Goal: Information Seeking & Learning: Learn about a topic

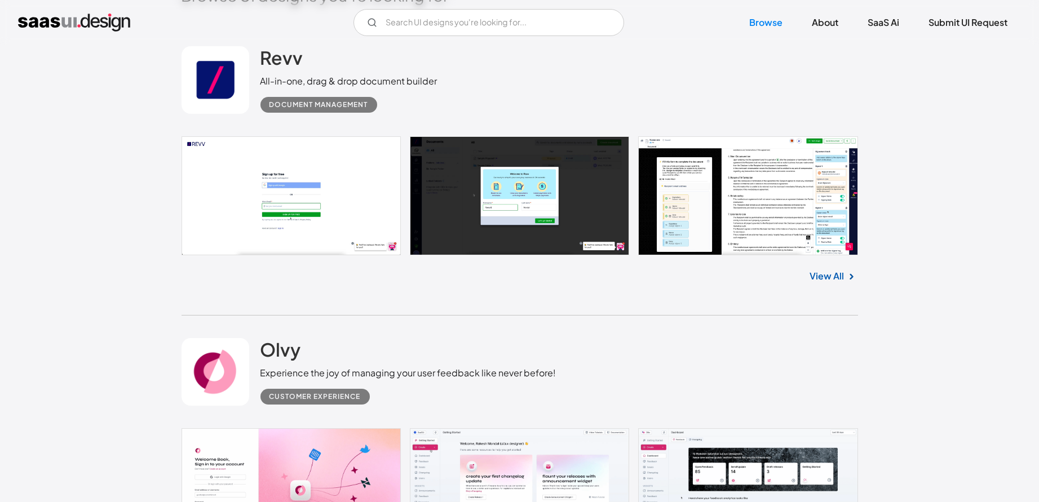
scroll to position [493, 0]
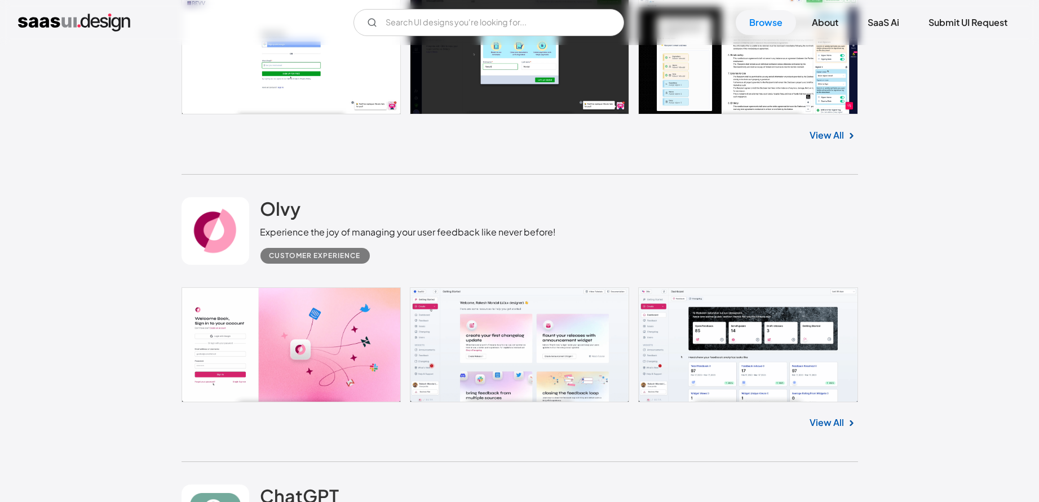
click at [745, 348] on link at bounding box center [519, 344] width 676 height 115
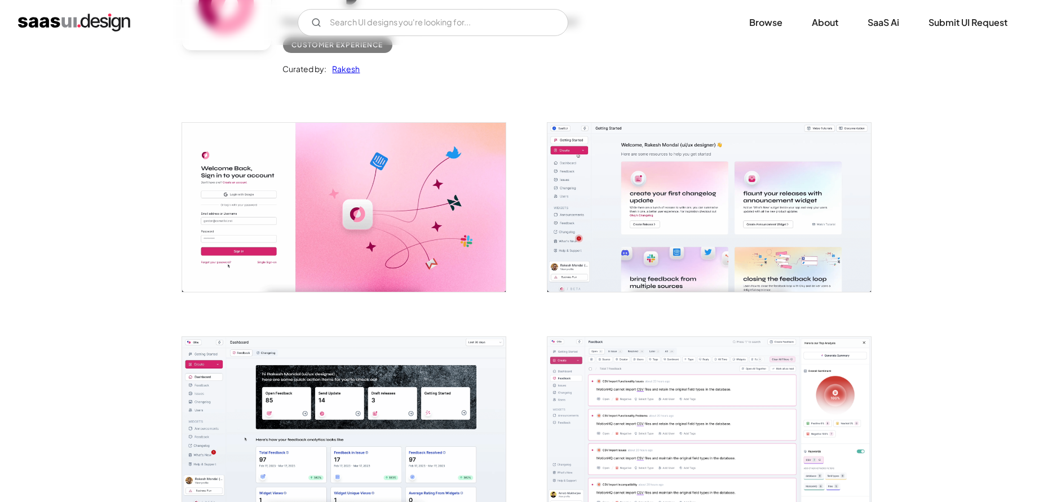
scroll to position [282, 0]
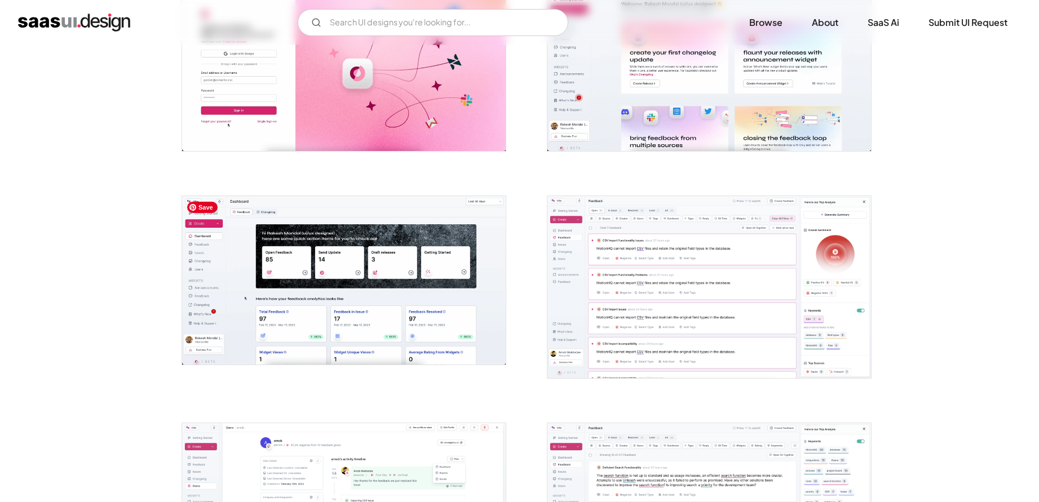
click at [269, 280] on img "open lightbox" at bounding box center [344, 280] width 324 height 169
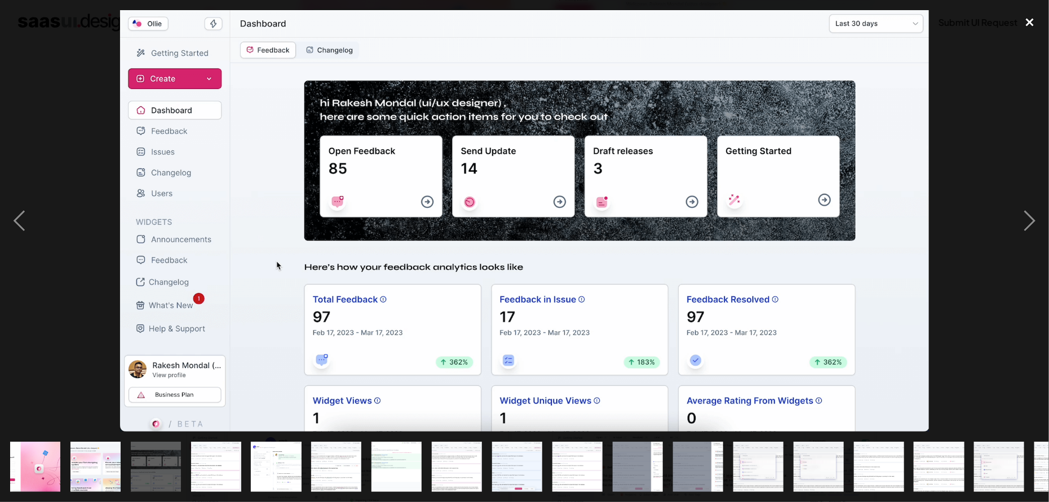
click at [1031, 25] on div "close lightbox" at bounding box center [1030, 22] width 38 height 25
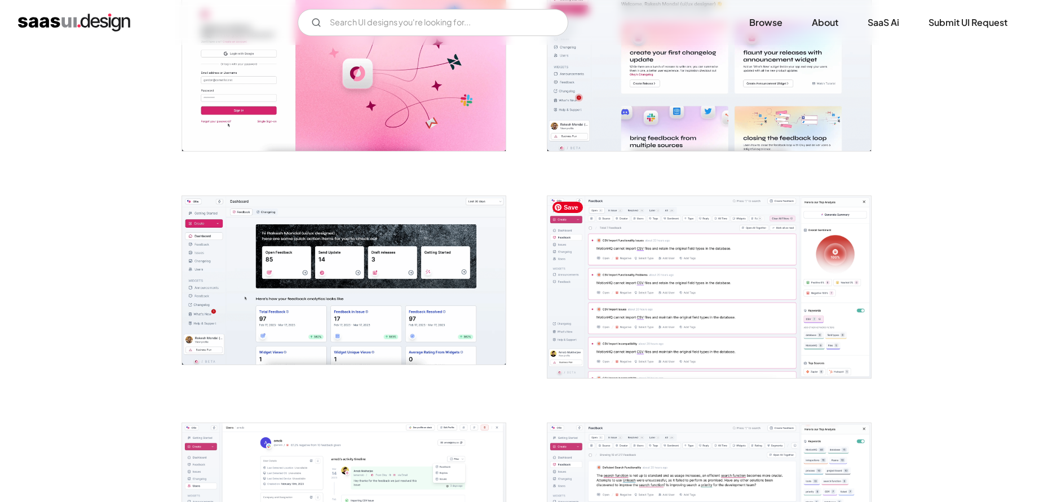
click at [725, 296] on img "open lightbox" at bounding box center [709, 287] width 324 height 182
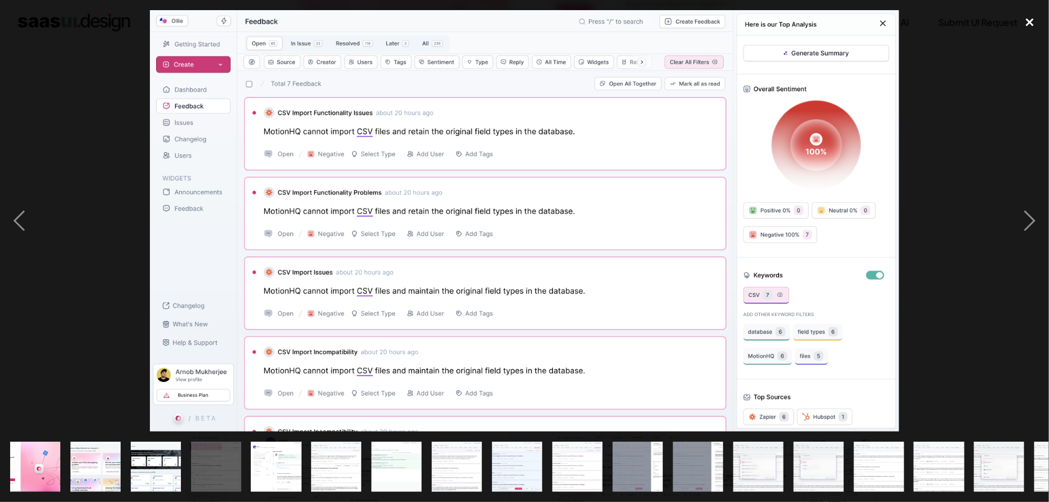
click at [1035, 15] on div "close lightbox" at bounding box center [1030, 22] width 38 height 25
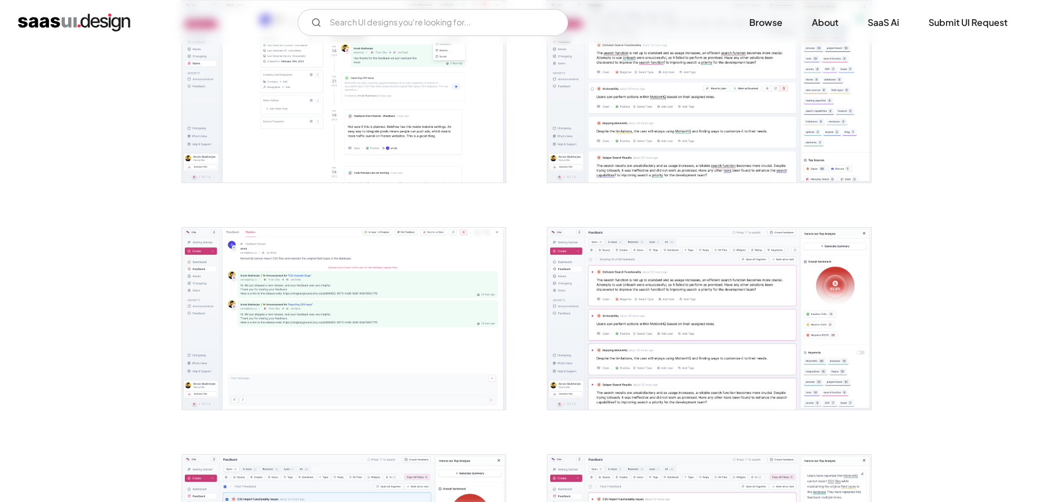
scroll to position [352, 0]
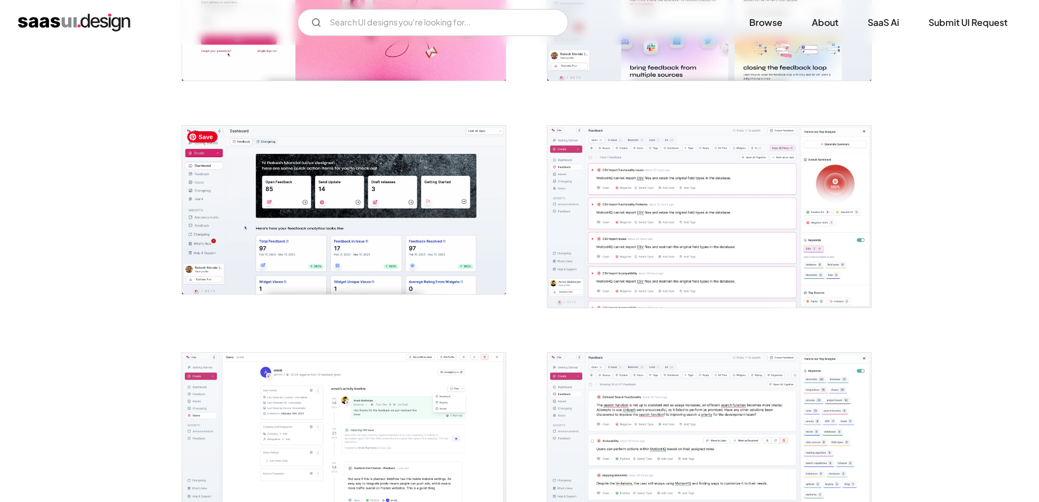
click at [293, 187] on img "open lightbox" at bounding box center [344, 210] width 324 height 169
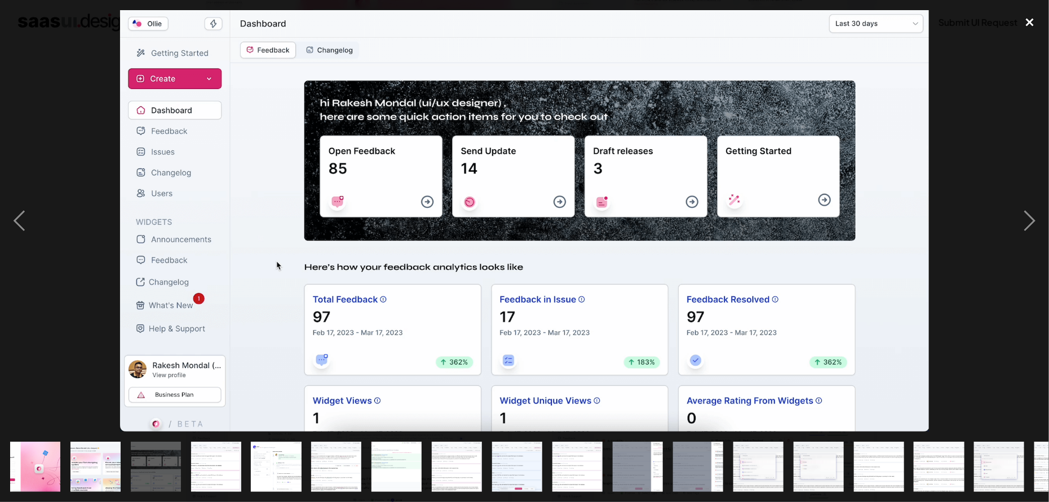
click at [1033, 22] on div "close lightbox" at bounding box center [1030, 22] width 38 height 25
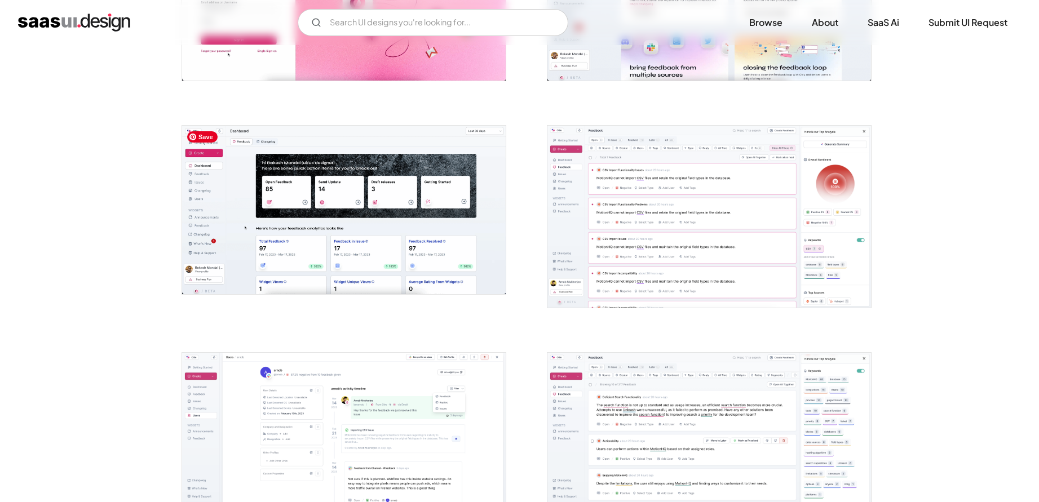
scroll to position [0, 0]
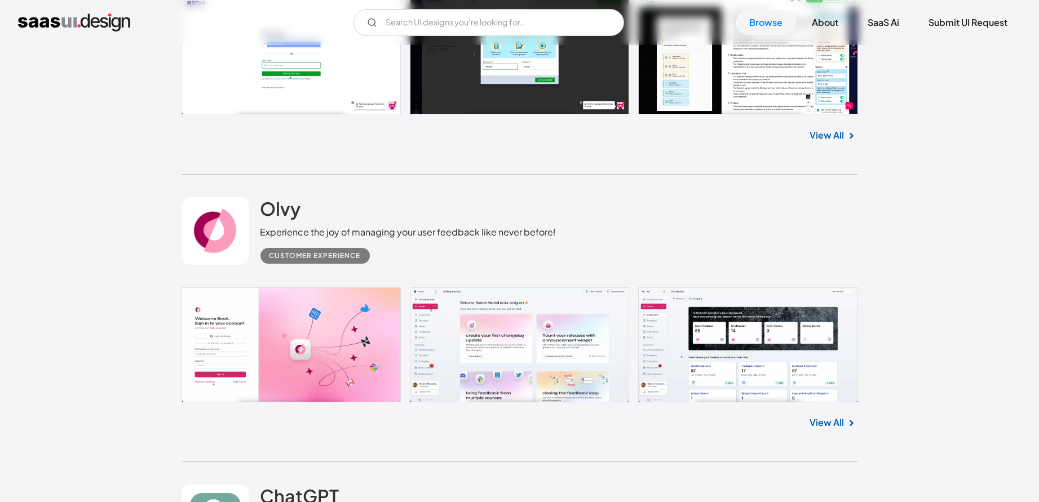
scroll to position [493, 0]
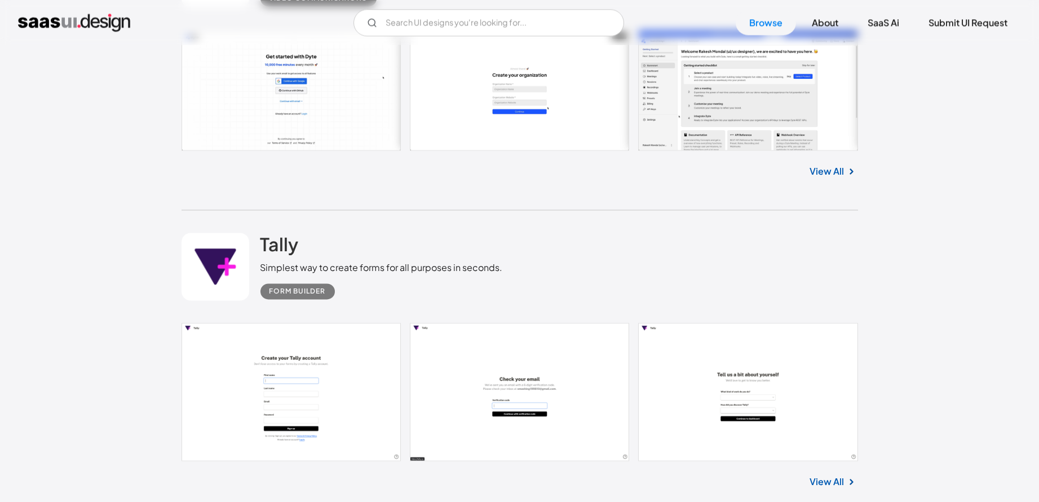
scroll to position [24520, 0]
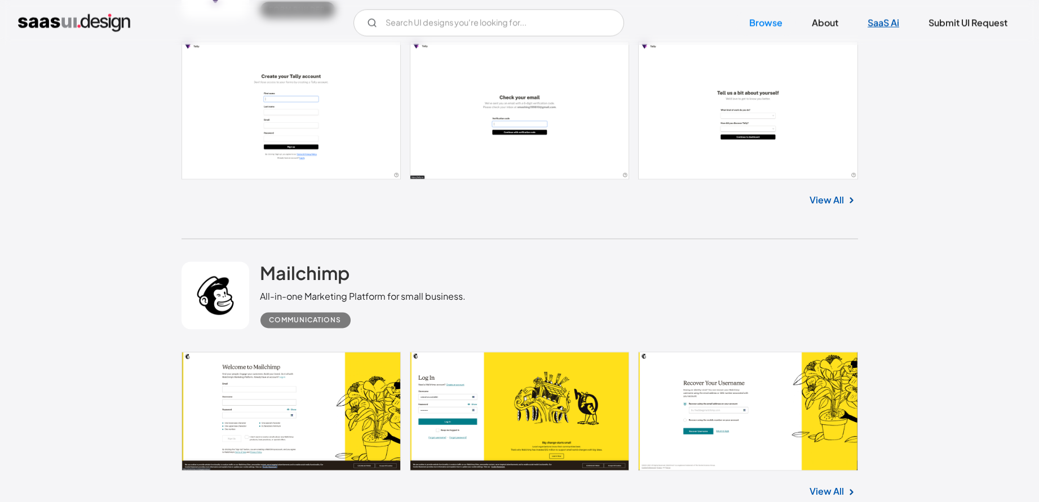
click at [881, 20] on link "SaaS Ai" at bounding box center [883, 22] width 59 height 25
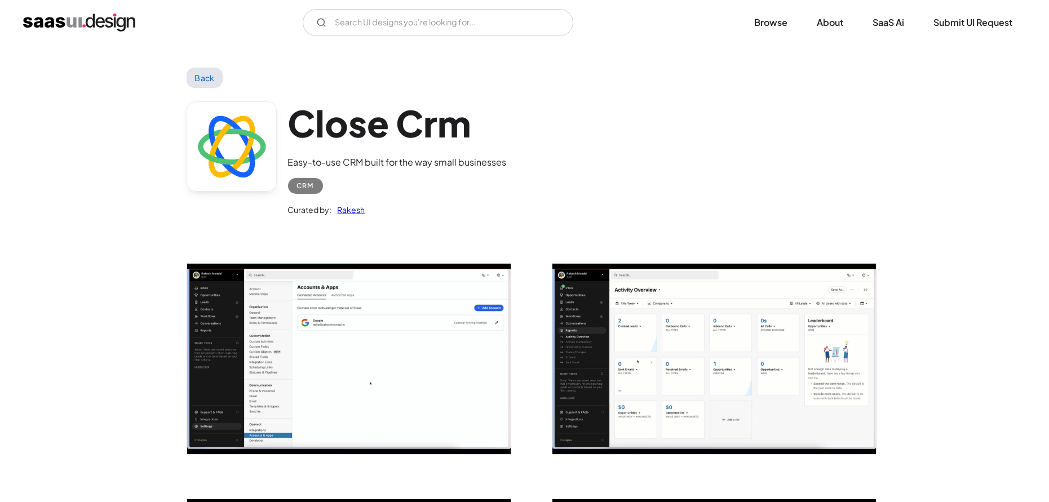
scroll to position [141, 0]
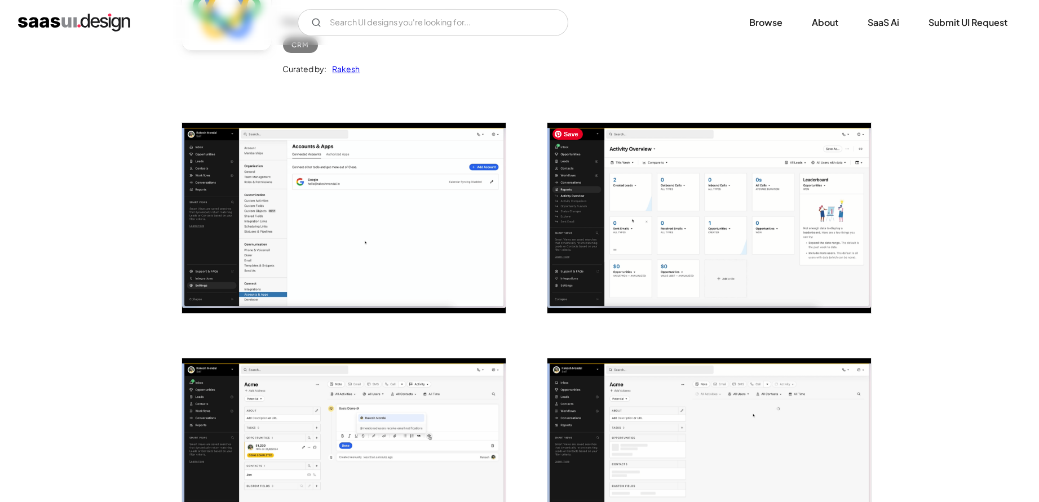
click at [707, 218] on img "open lightbox" at bounding box center [709, 218] width 324 height 190
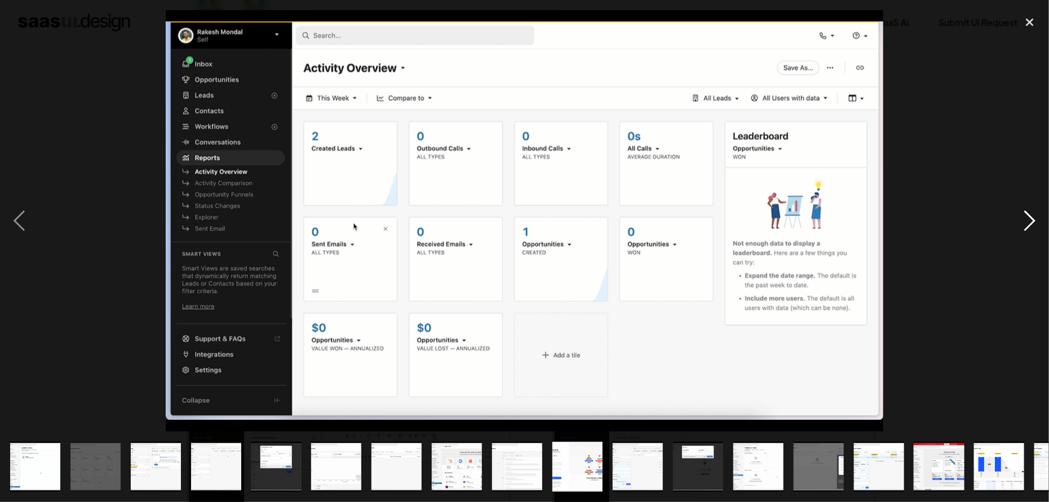
click at [1030, 222] on div "next image" at bounding box center [1030, 221] width 38 height 422
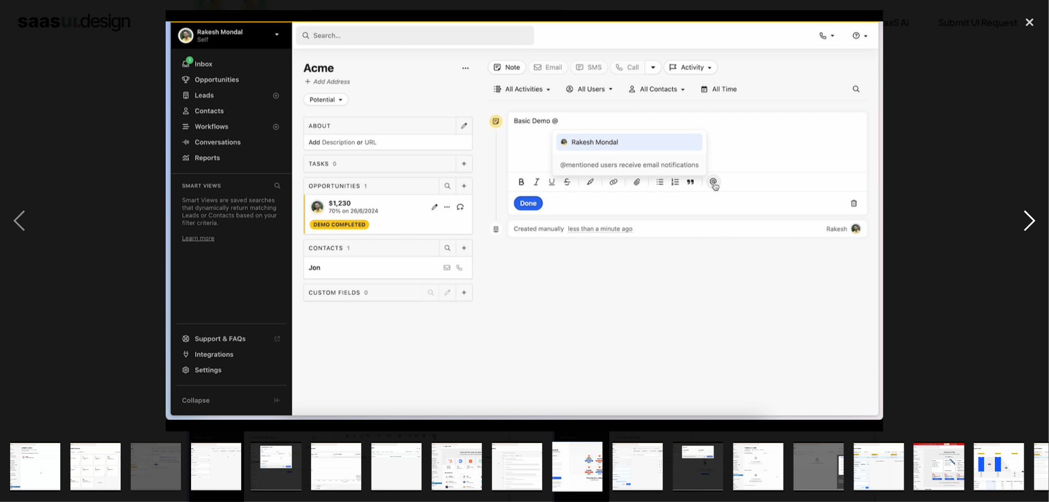
click at [1030, 222] on div "next image" at bounding box center [1030, 221] width 38 height 422
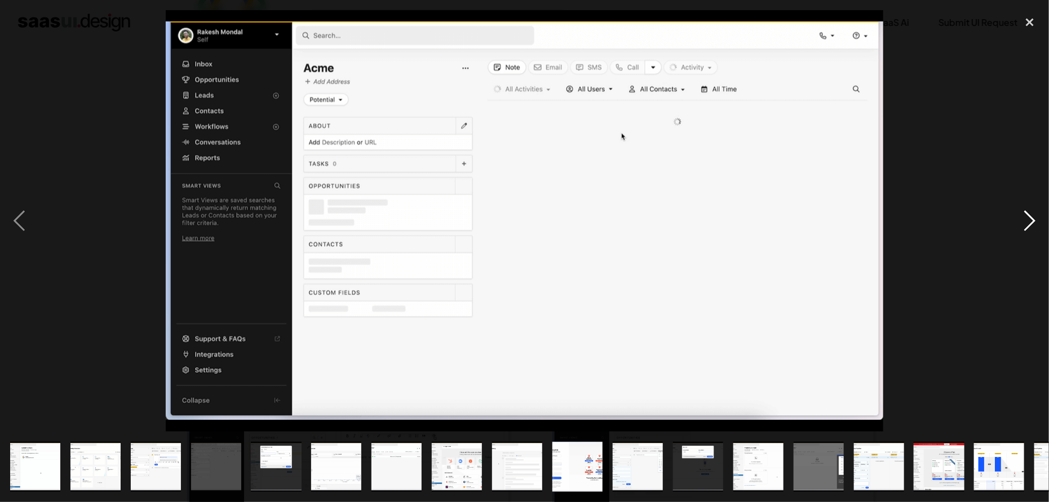
click at [1030, 222] on div "next image" at bounding box center [1030, 221] width 38 height 422
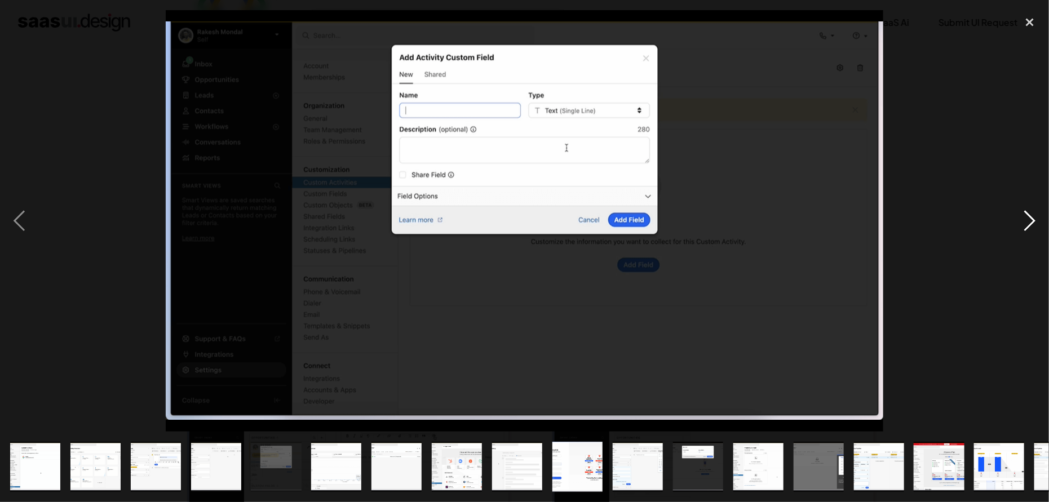
click at [1030, 222] on div "next image" at bounding box center [1030, 221] width 38 height 422
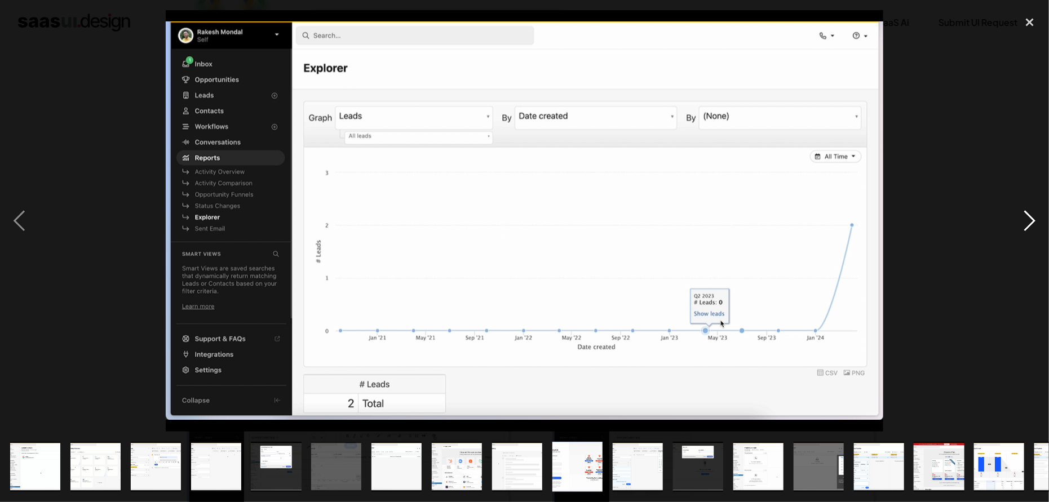
click at [1030, 222] on div "next image" at bounding box center [1030, 221] width 38 height 422
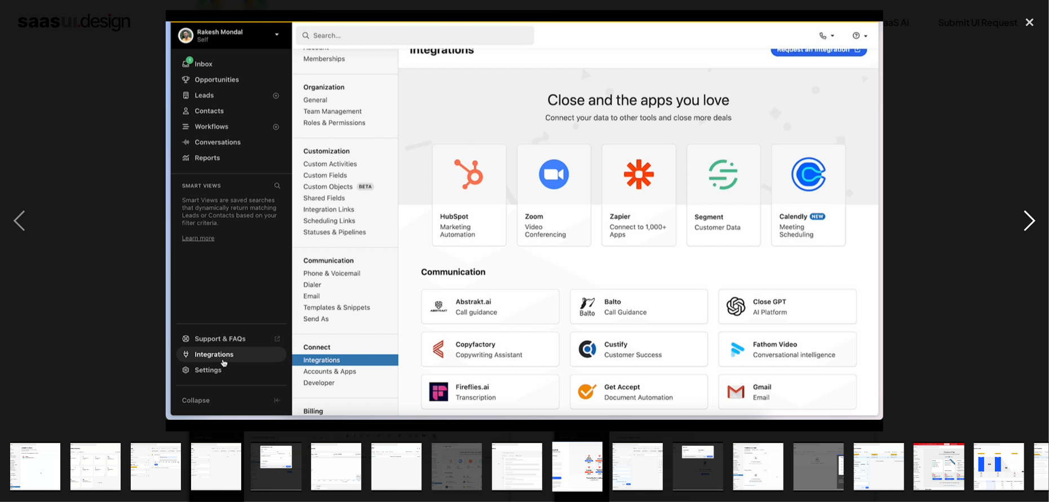
click at [1030, 222] on div "next image" at bounding box center [1030, 221] width 38 height 422
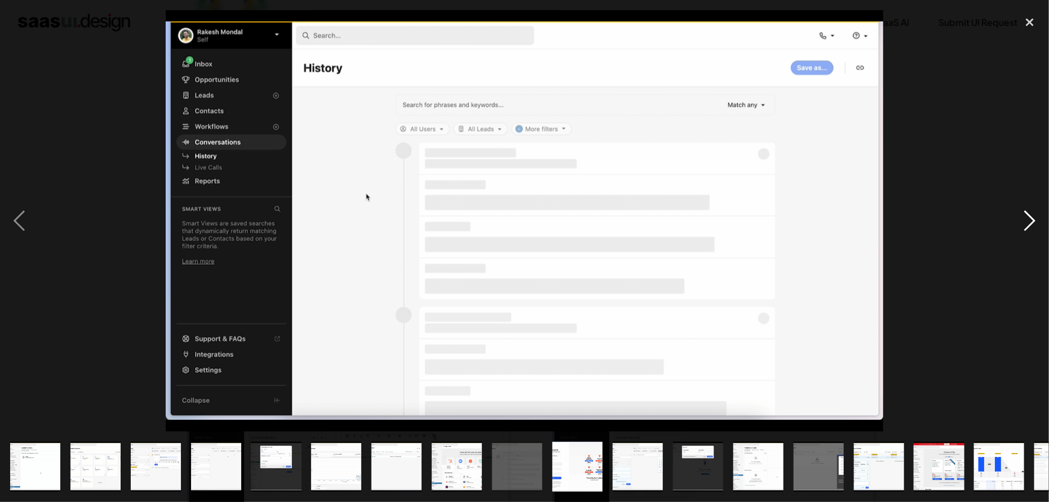
click at [1030, 222] on div "next image" at bounding box center [1030, 221] width 38 height 422
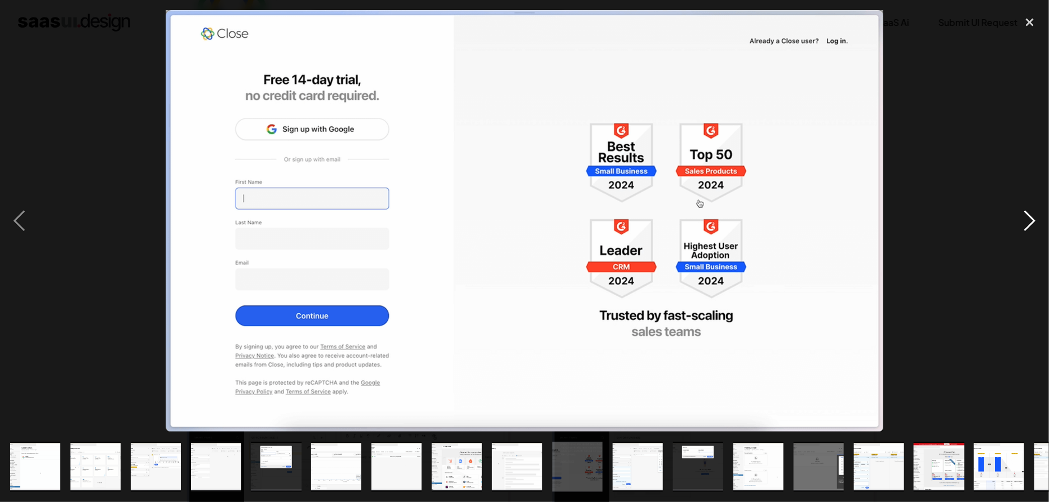
click at [1030, 222] on div "next image" at bounding box center [1030, 221] width 38 height 422
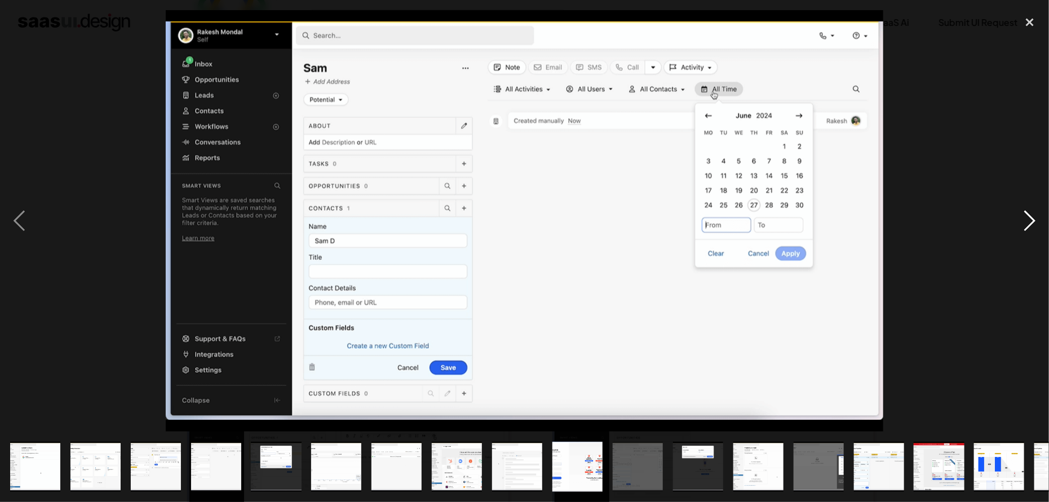
click at [1030, 222] on div "next image" at bounding box center [1030, 221] width 38 height 422
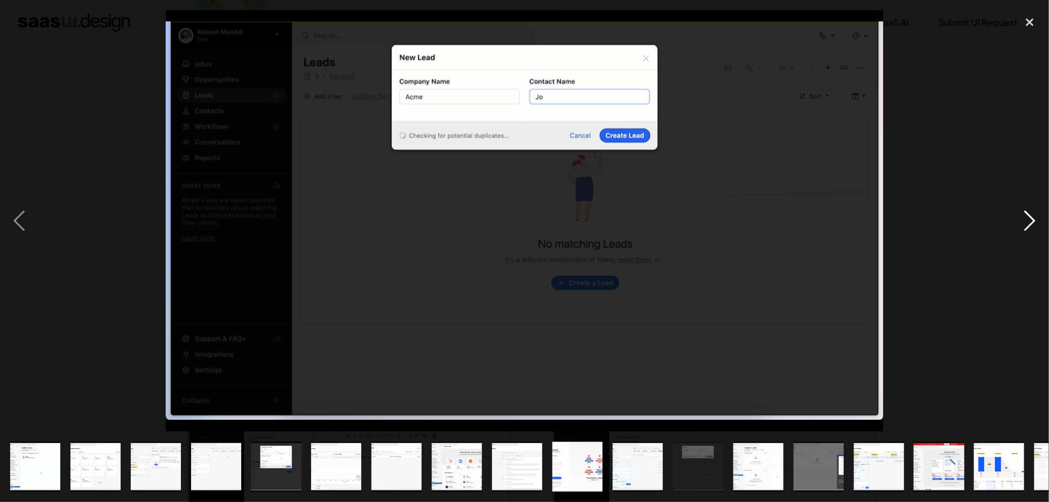
click at [1030, 222] on div "next image" at bounding box center [1030, 221] width 38 height 422
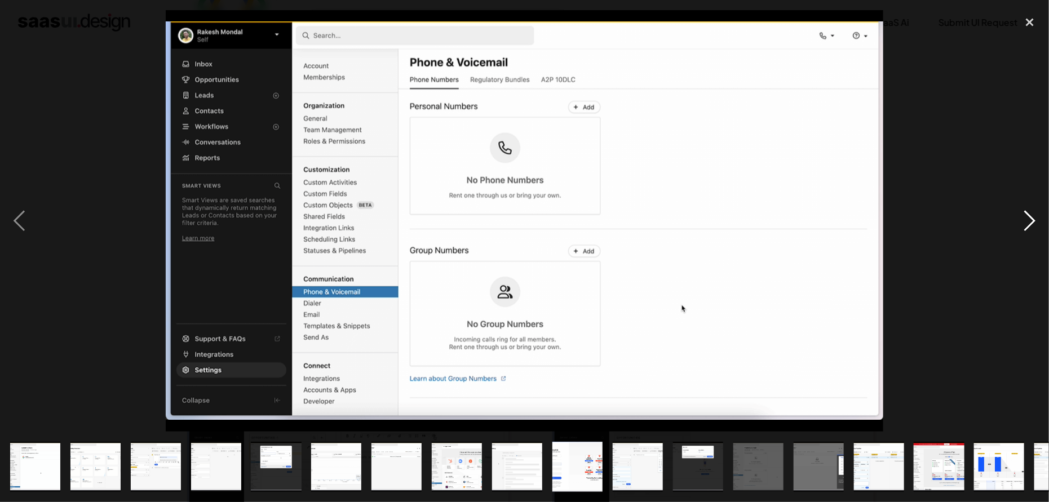
click at [1030, 222] on div "next image" at bounding box center [1030, 221] width 38 height 422
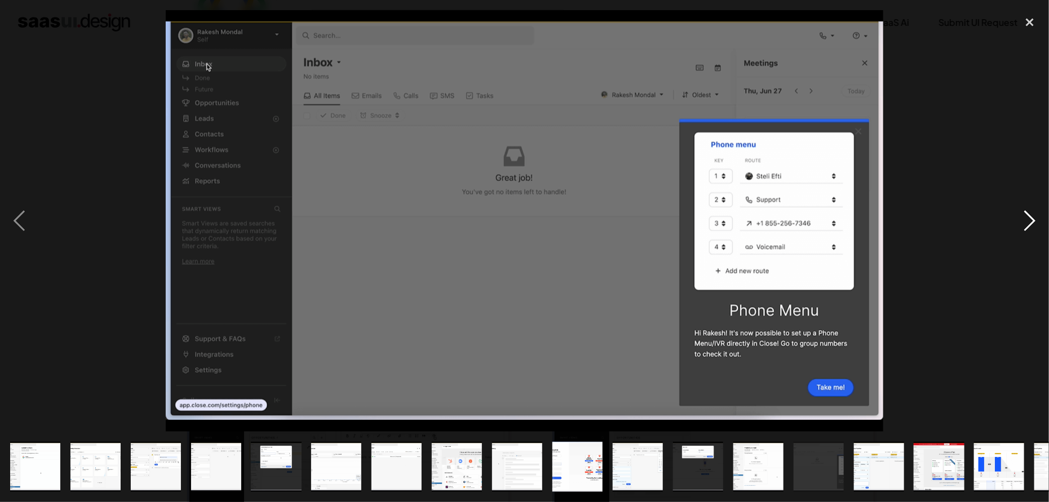
click at [1030, 222] on div "next image" at bounding box center [1030, 221] width 38 height 422
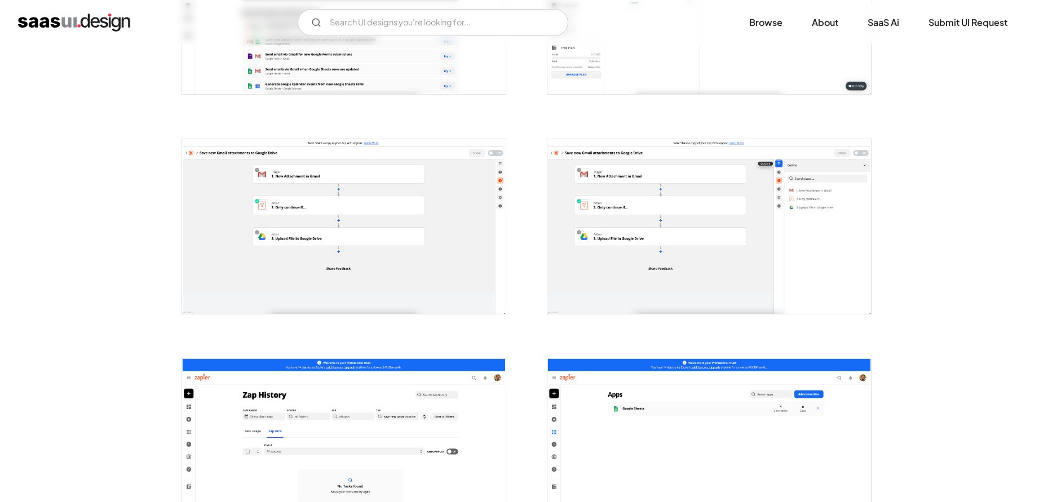
scroll to position [282, 0]
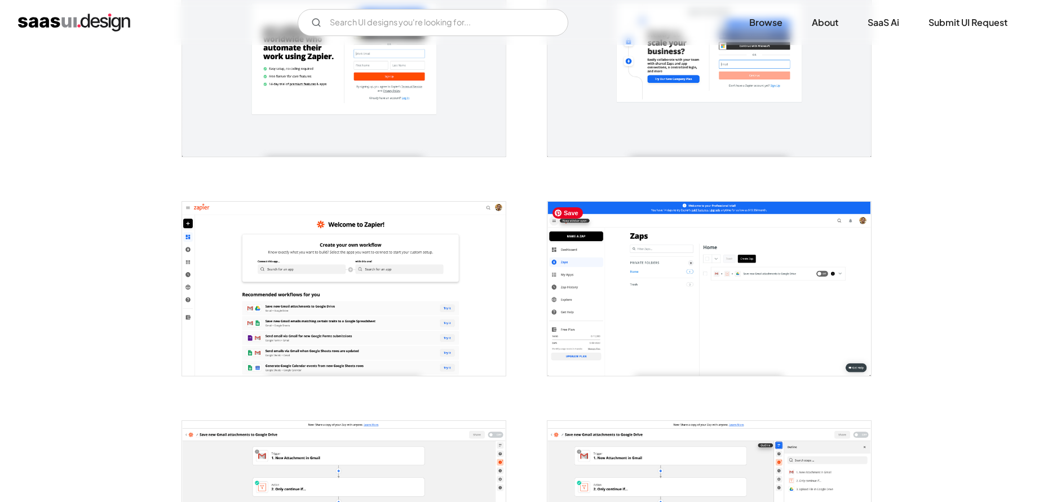
click at [640, 273] on img "open lightbox" at bounding box center [709, 289] width 324 height 174
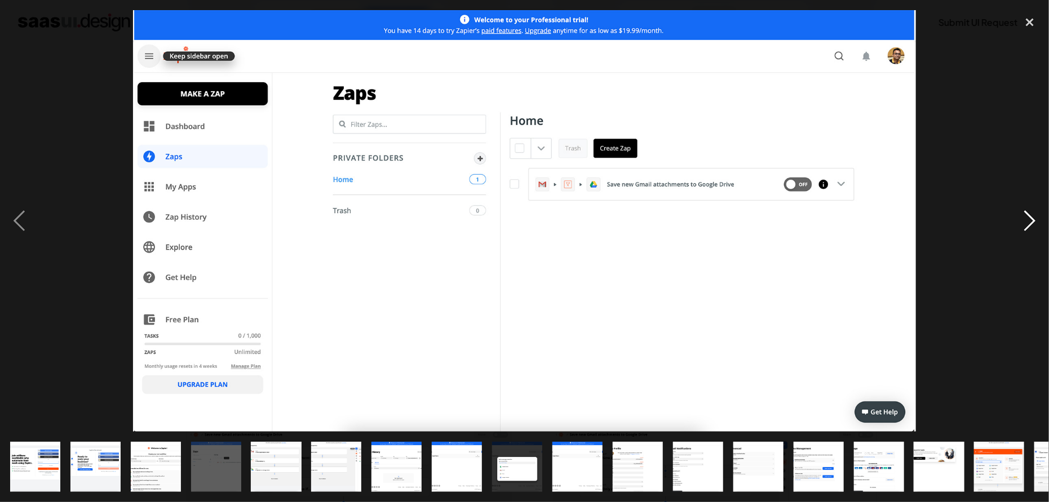
click at [1034, 221] on div "next image" at bounding box center [1030, 221] width 38 height 422
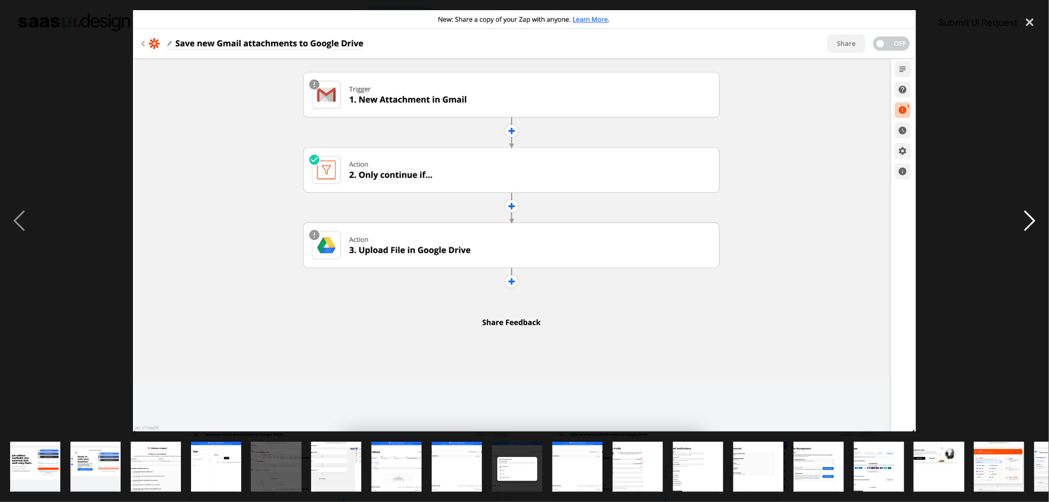
click at [1034, 221] on div "next image" at bounding box center [1030, 221] width 38 height 422
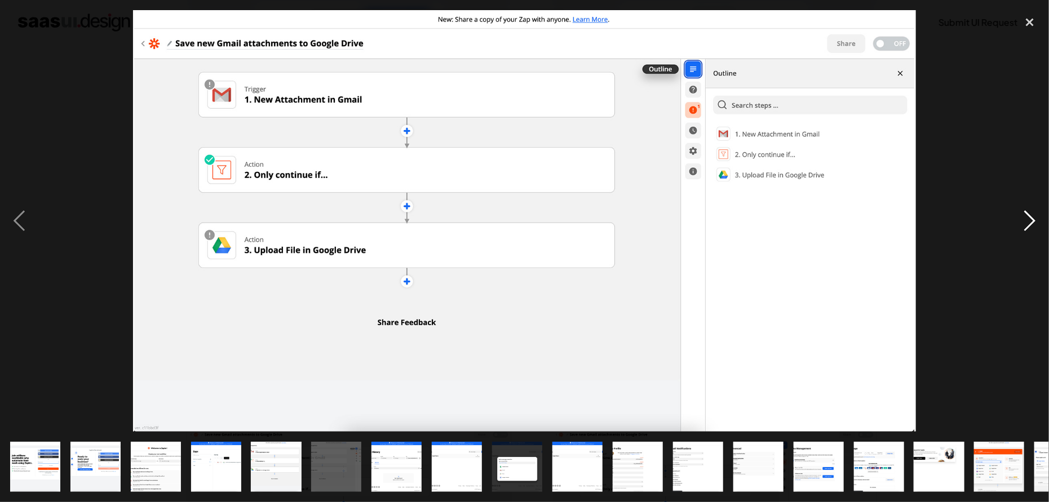
click at [1034, 221] on div "next image" at bounding box center [1030, 221] width 38 height 422
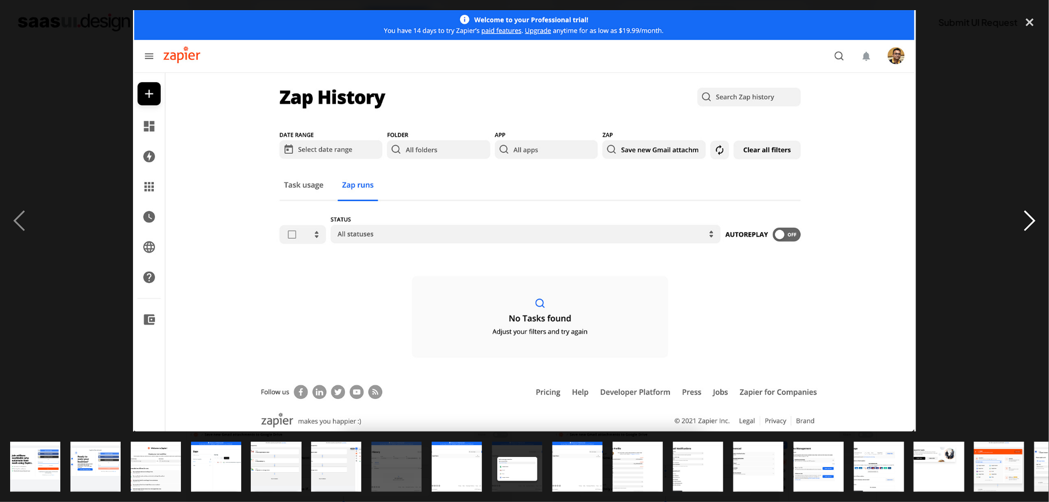
click at [1034, 221] on div "next image" at bounding box center [1030, 221] width 38 height 422
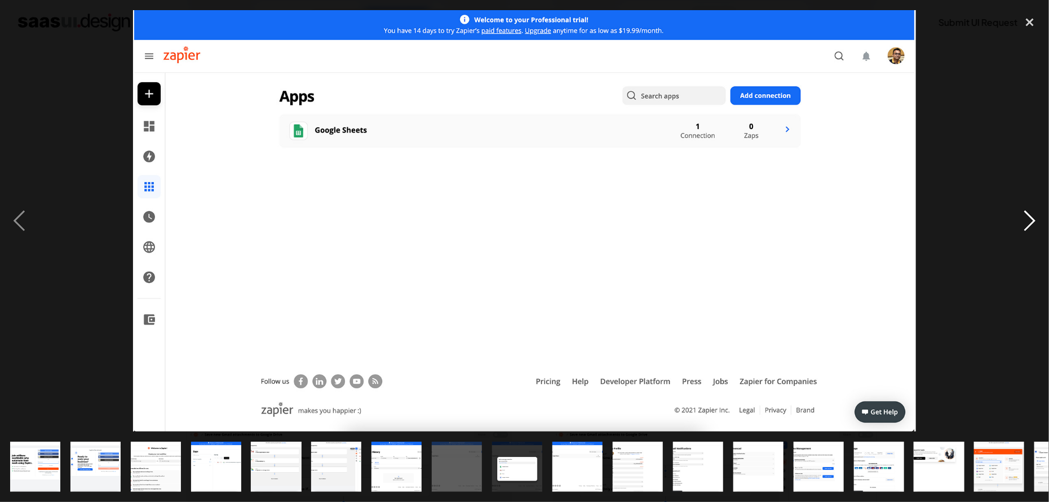
click at [1034, 221] on div "next image" at bounding box center [1030, 221] width 38 height 422
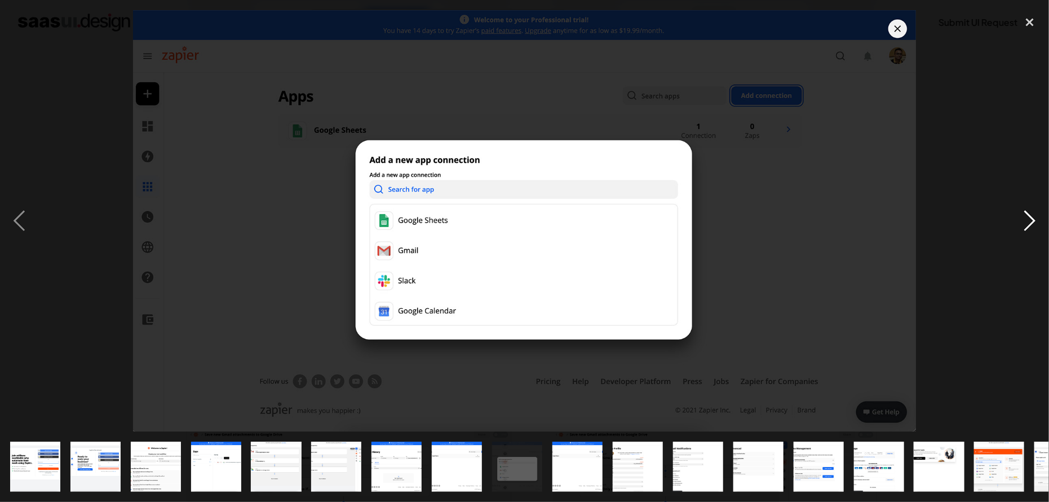
click at [1034, 221] on div "next image" at bounding box center [1030, 221] width 38 height 422
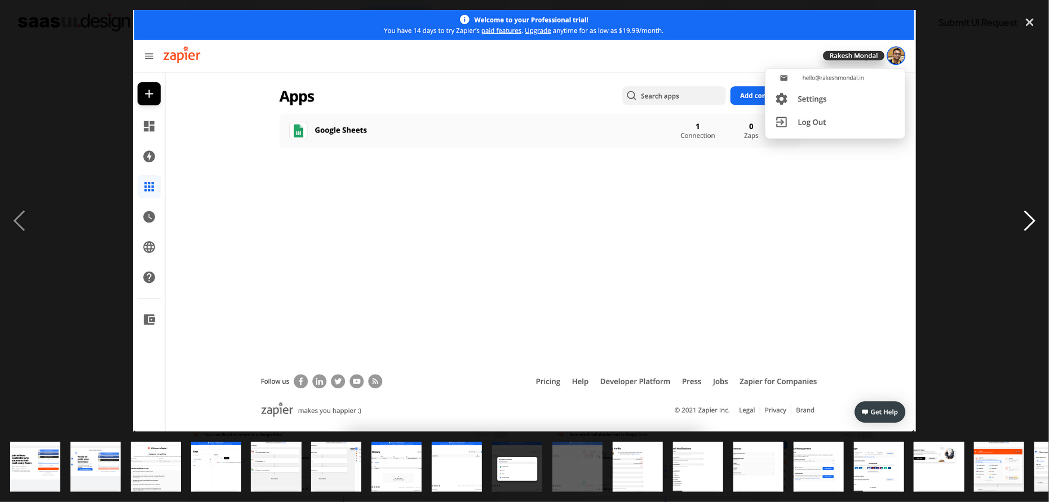
click at [1034, 221] on div "next image" at bounding box center [1030, 221] width 38 height 422
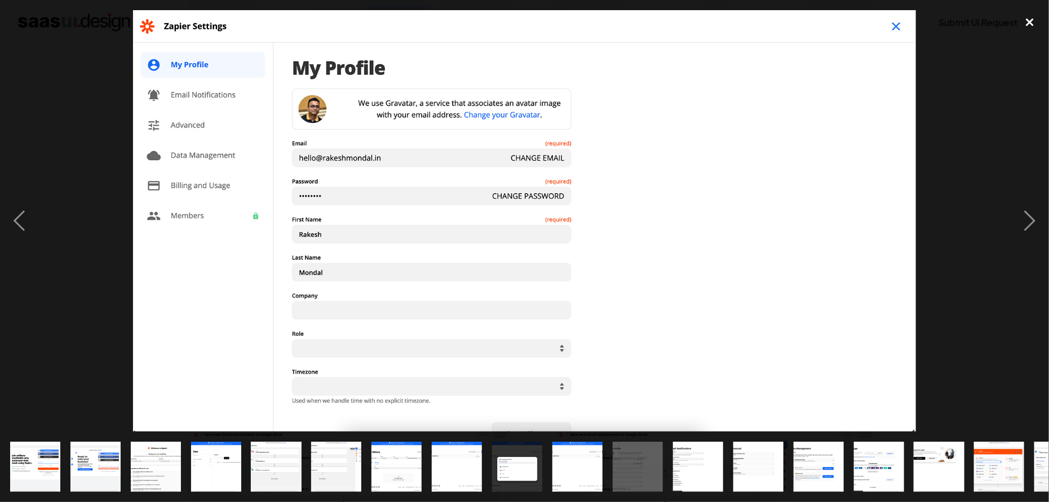
click at [1029, 24] on div "close lightbox" at bounding box center [1030, 22] width 38 height 25
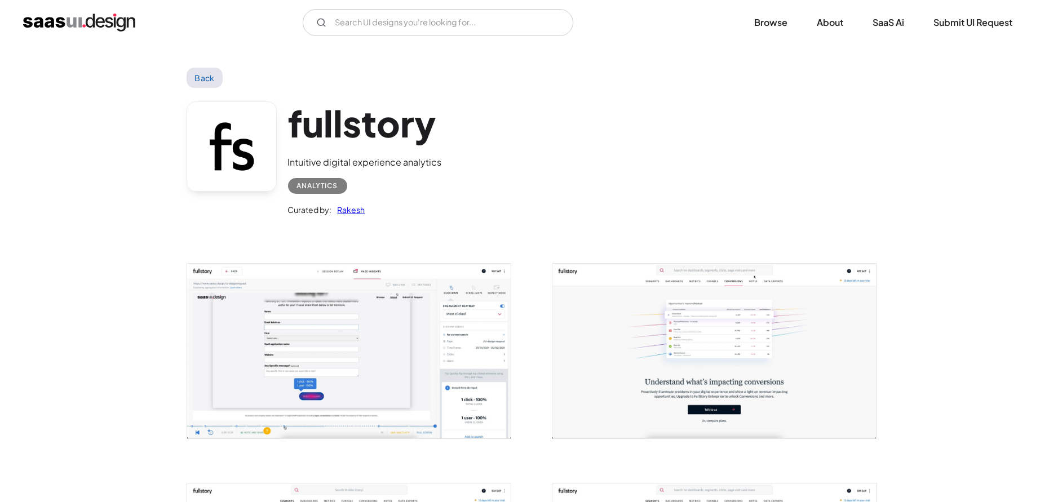
scroll to position [211, 0]
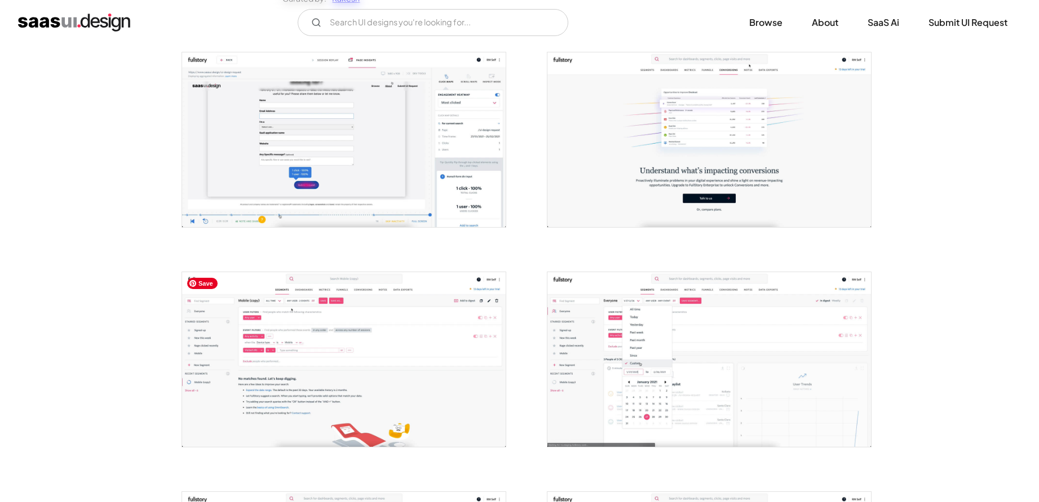
click at [321, 358] on img "open lightbox" at bounding box center [344, 359] width 324 height 175
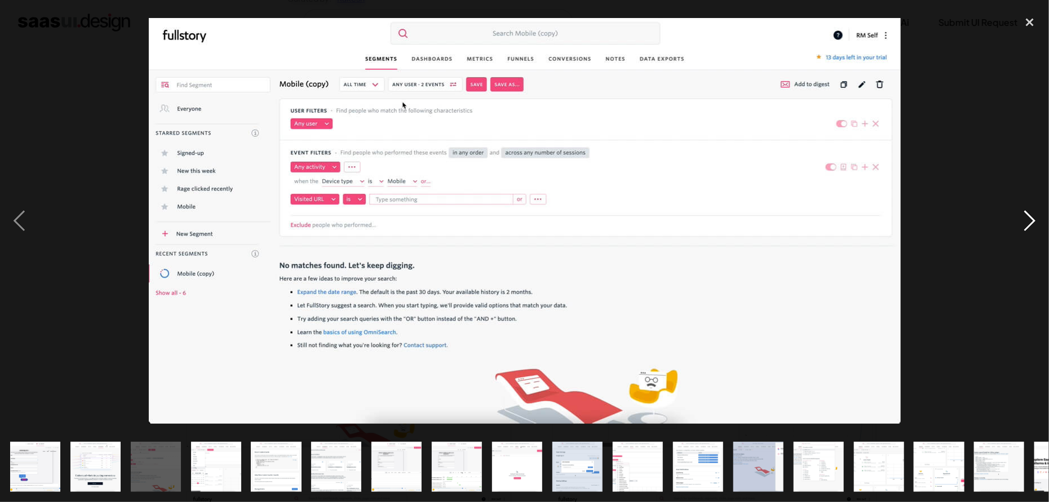
click at [1031, 225] on div "next image" at bounding box center [1030, 221] width 38 height 422
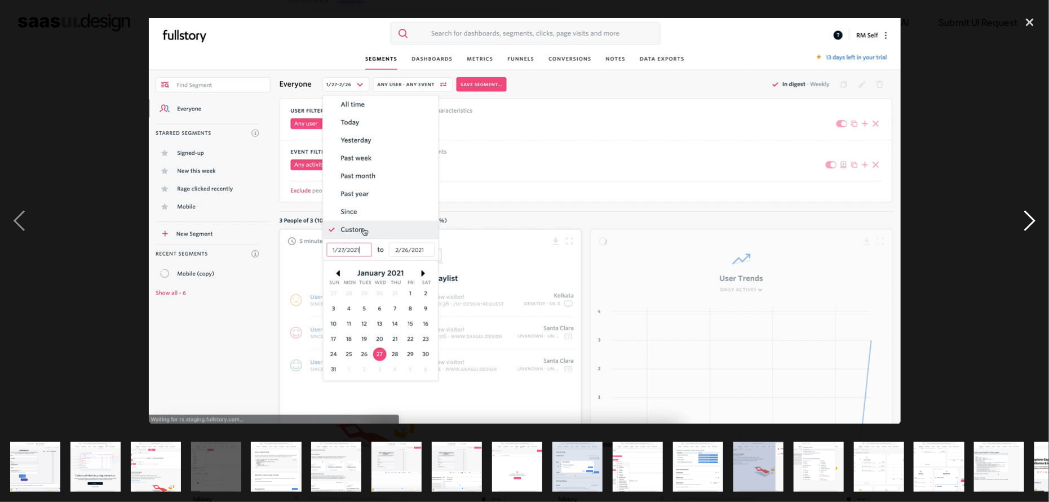
click at [1031, 225] on div "next image" at bounding box center [1030, 221] width 38 height 422
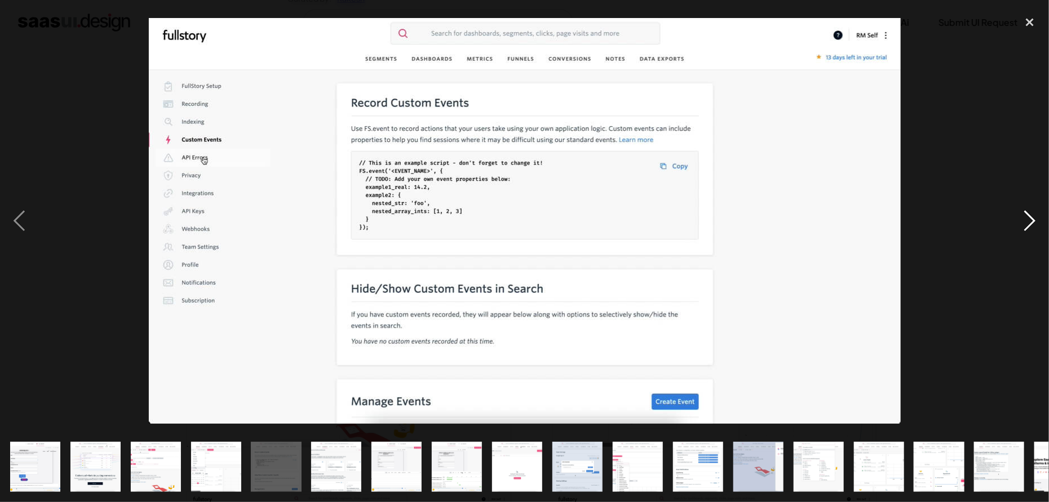
click at [1031, 225] on div "next image" at bounding box center [1030, 221] width 38 height 422
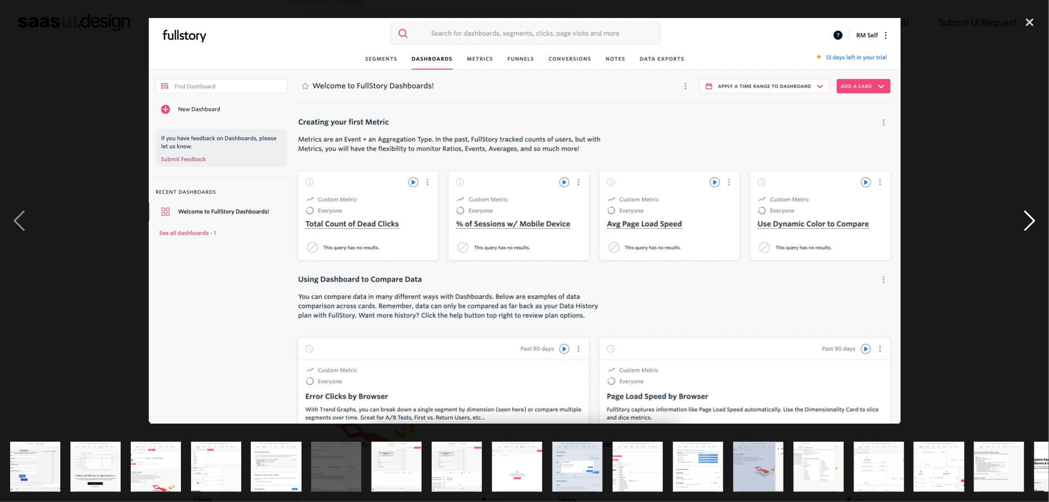
click at [1031, 225] on div "next image" at bounding box center [1030, 221] width 38 height 422
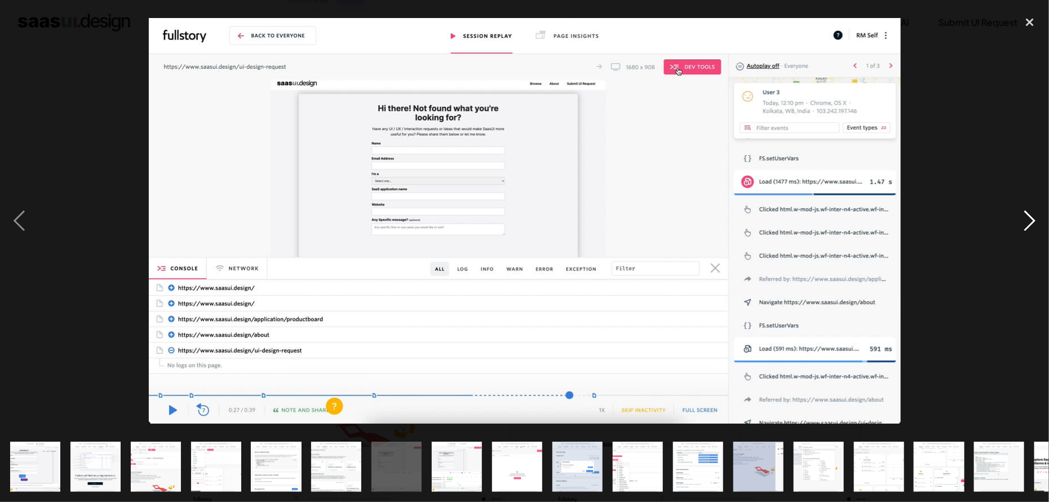
click at [1031, 225] on div "next image" at bounding box center [1030, 221] width 38 height 422
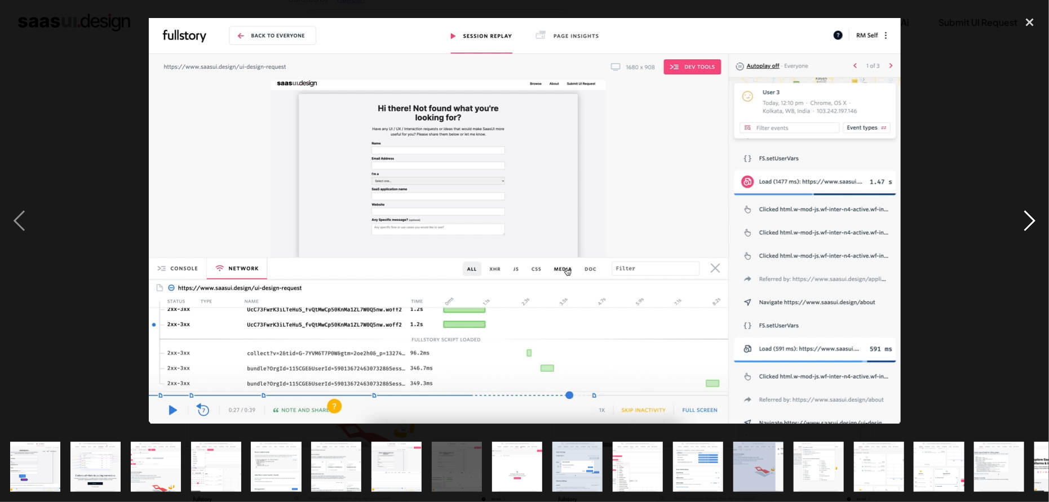
click at [1031, 225] on div "next image" at bounding box center [1030, 221] width 38 height 422
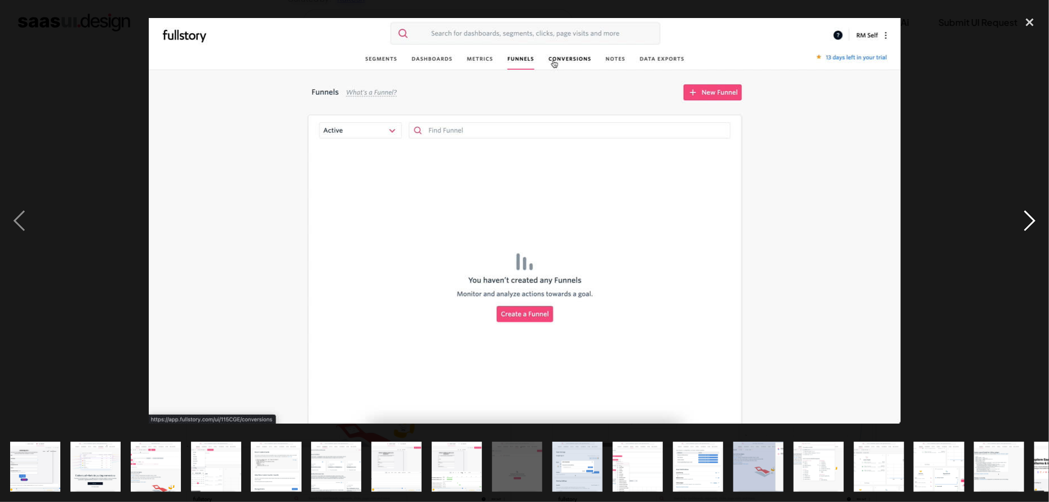
click at [1031, 225] on div "next image" at bounding box center [1030, 221] width 38 height 422
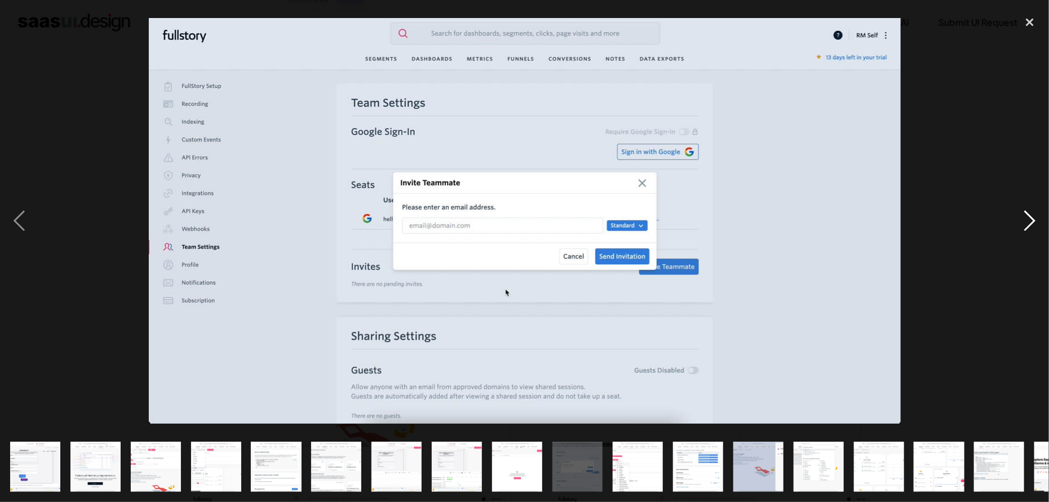
click at [1031, 225] on div "next image" at bounding box center [1030, 221] width 38 height 422
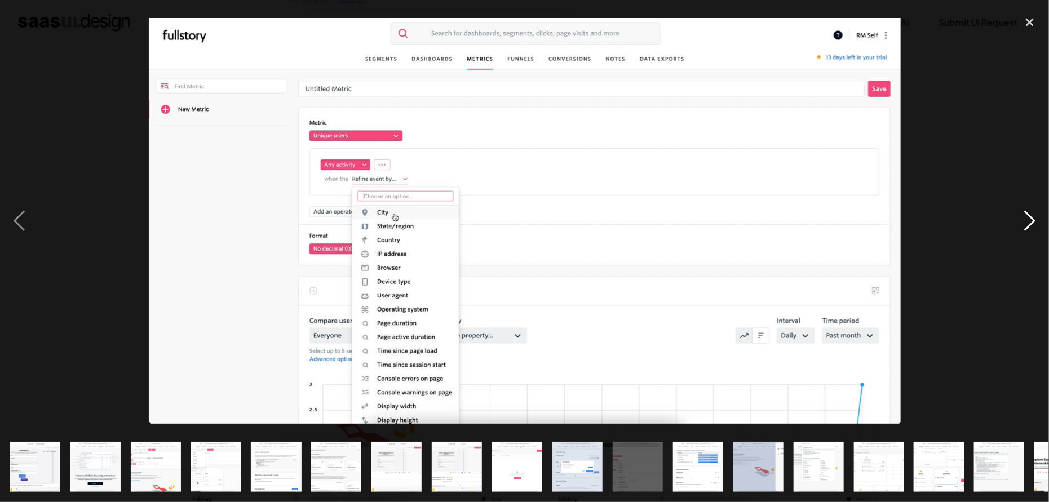
click at [1031, 225] on div "next image" at bounding box center [1030, 221] width 38 height 422
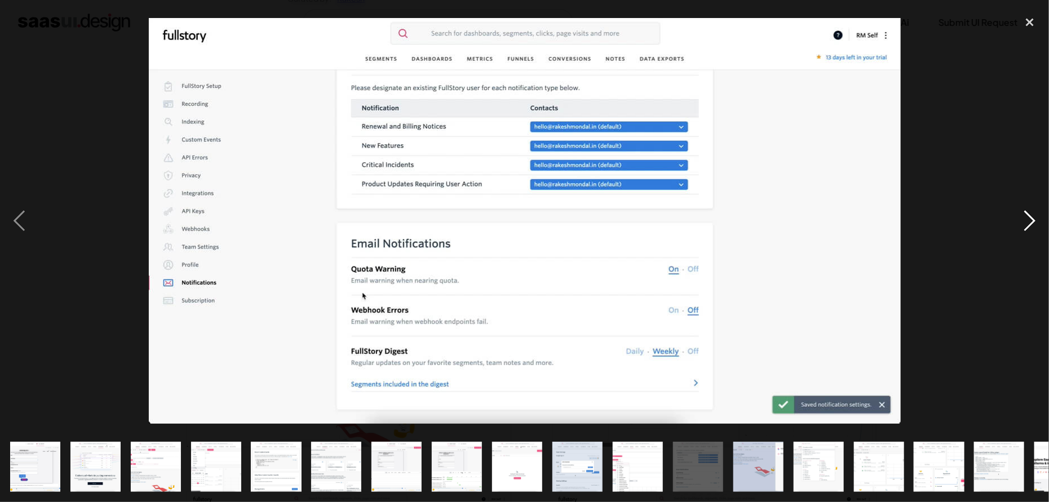
click at [1031, 225] on div "next image" at bounding box center [1030, 221] width 38 height 422
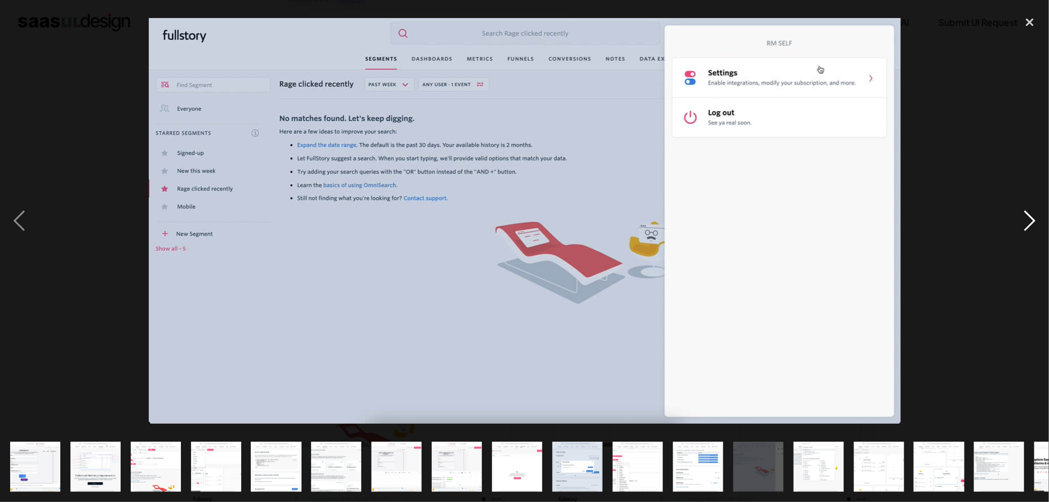
click at [1031, 225] on div "next image" at bounding box center [1030, 221] width 38 height 422
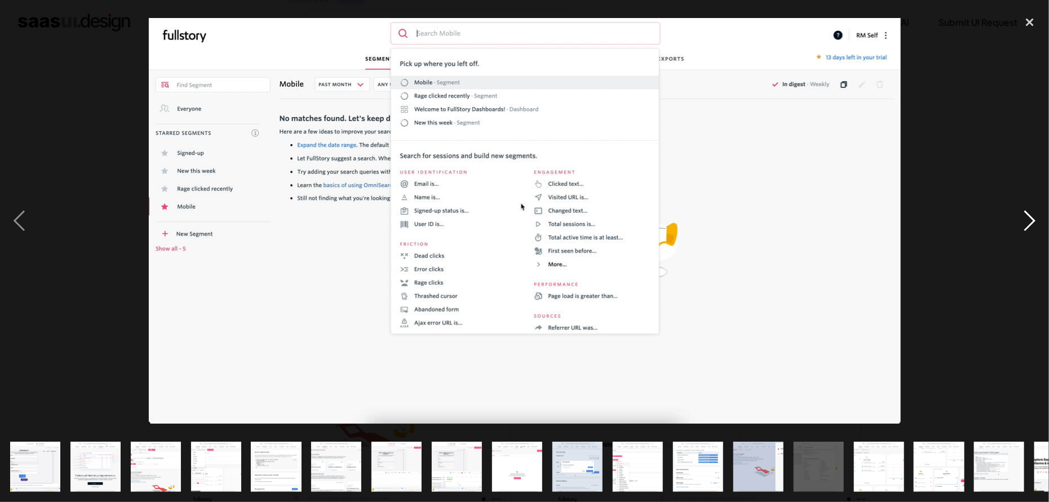
click at [1031, 225] on div "next image" at bounding box center [1030, 221] width 38 height 422
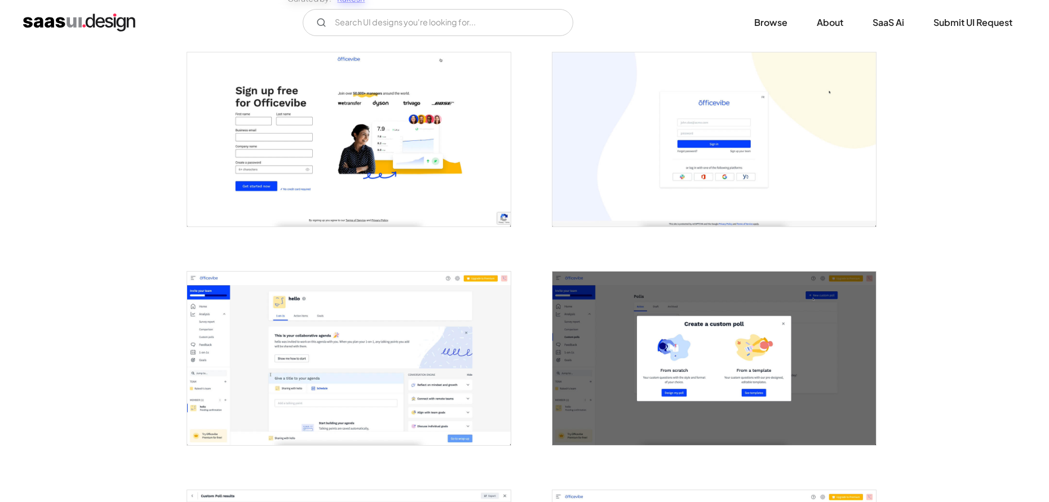
scroll to position [423, 0]
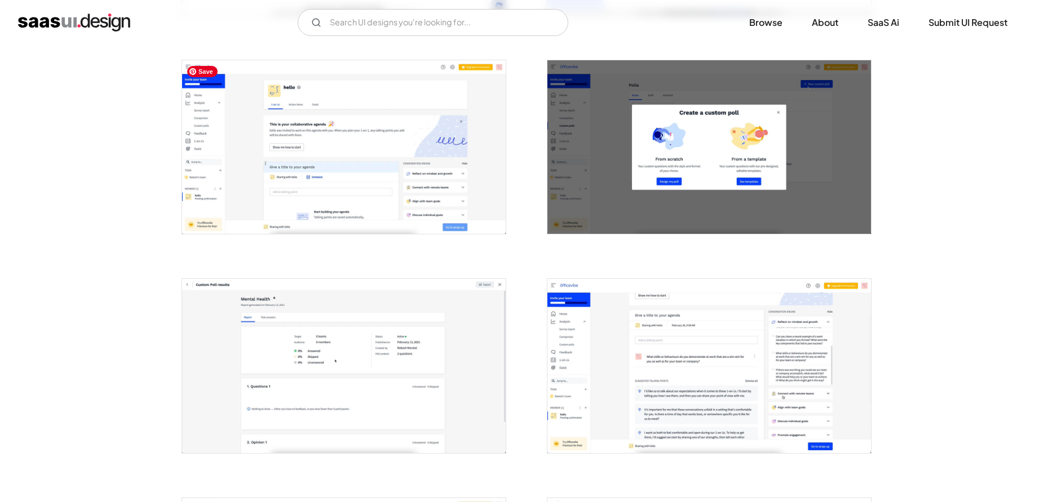
click at [346, 155] on img "open lightbox" at bounding box center [344, 147] width 324 height 174
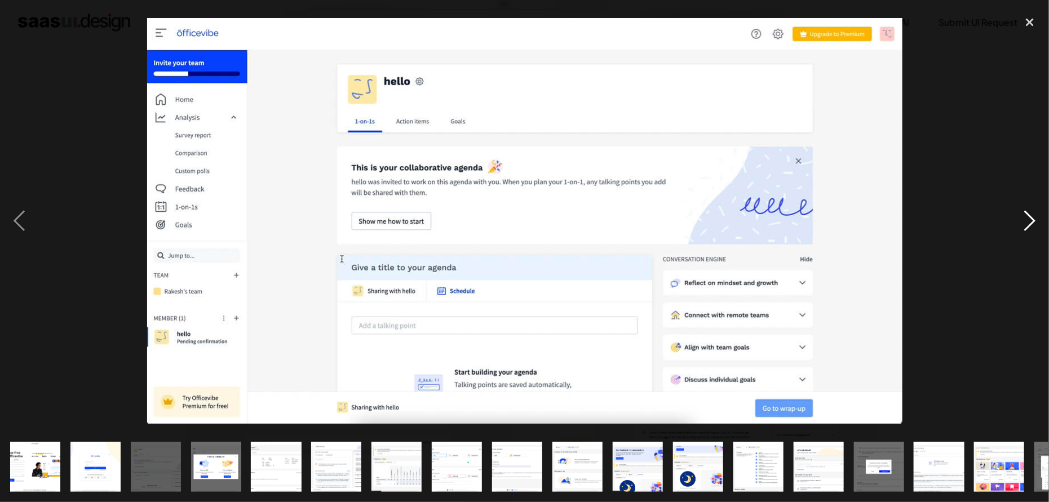
click at [1027, 223] on div "next image" at bounding box center [1030, 221] width 38 height 422
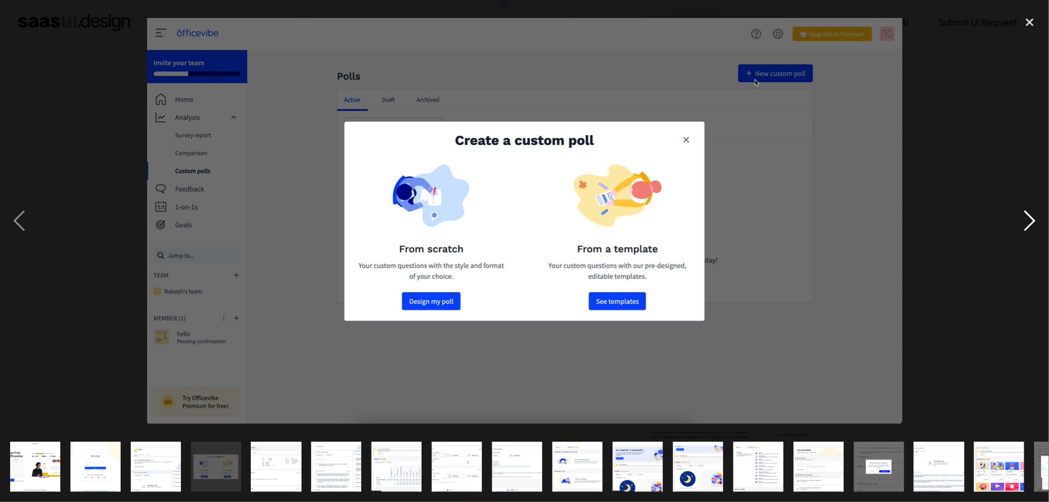
click at [1027, 223] on div "next image" at bounding box center [1030, 221] width 38 height 422
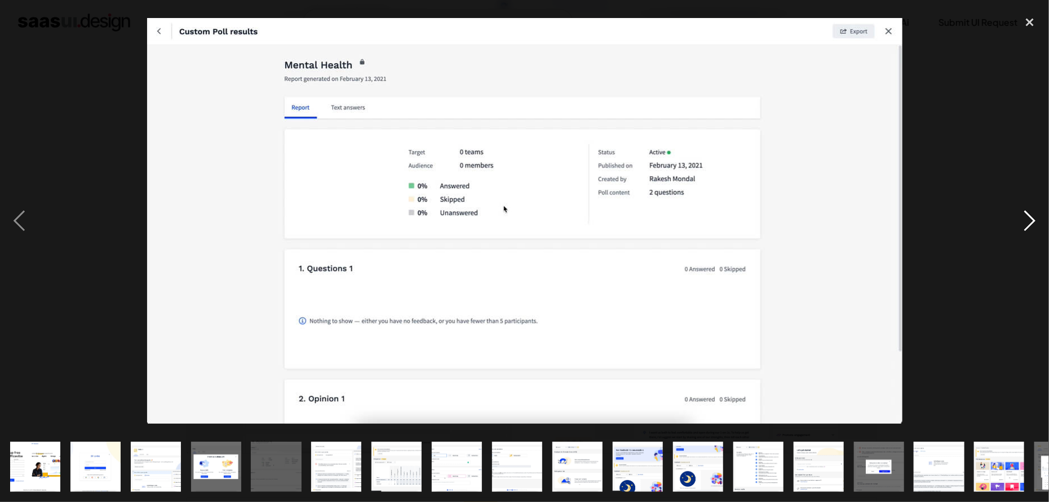
click at [1027, 223] on div "next image" at bounding box center [1030, 221] width 38 height 422
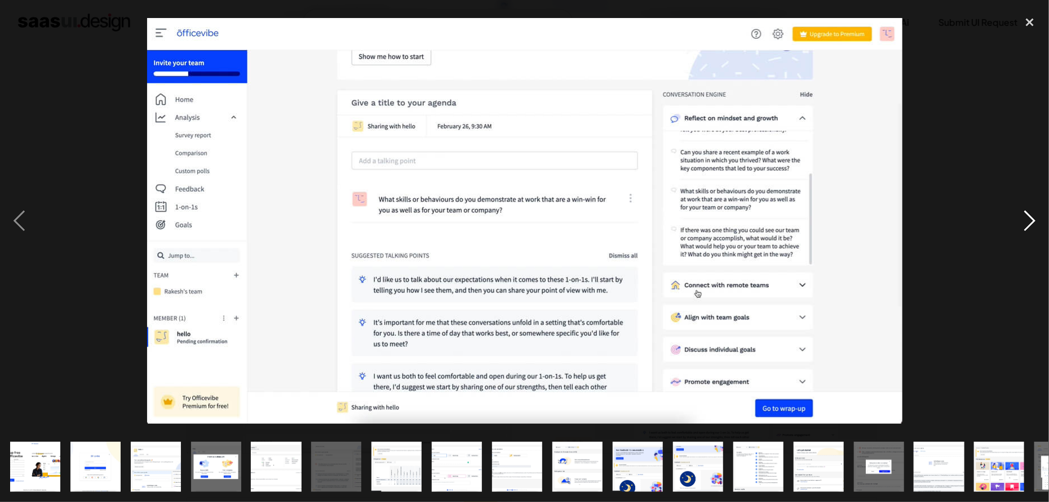
click at [1027, 223] on div "next image" at bounding box center [1030, 221] width 38 height 422
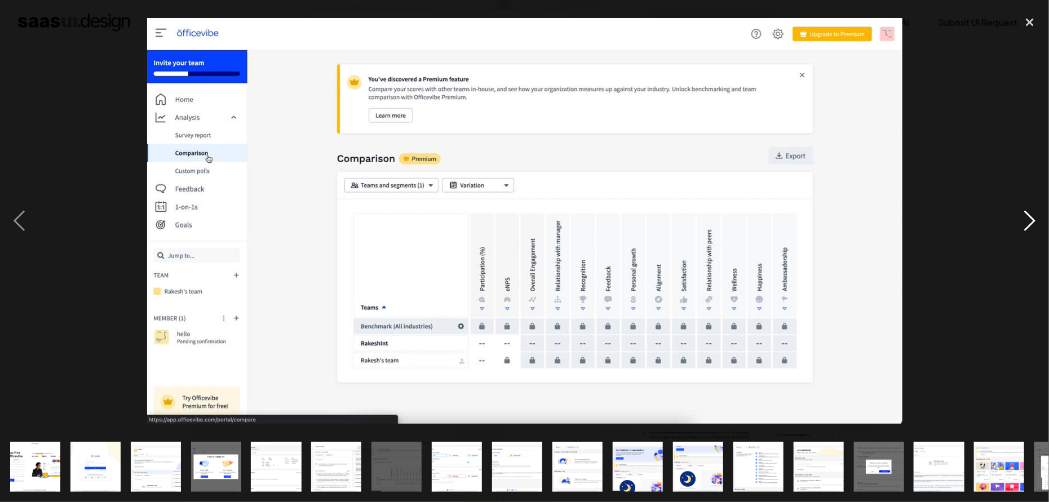
click at [1027, 223] on div "next image" at bounding box center [1030, 221] width 38 height 422
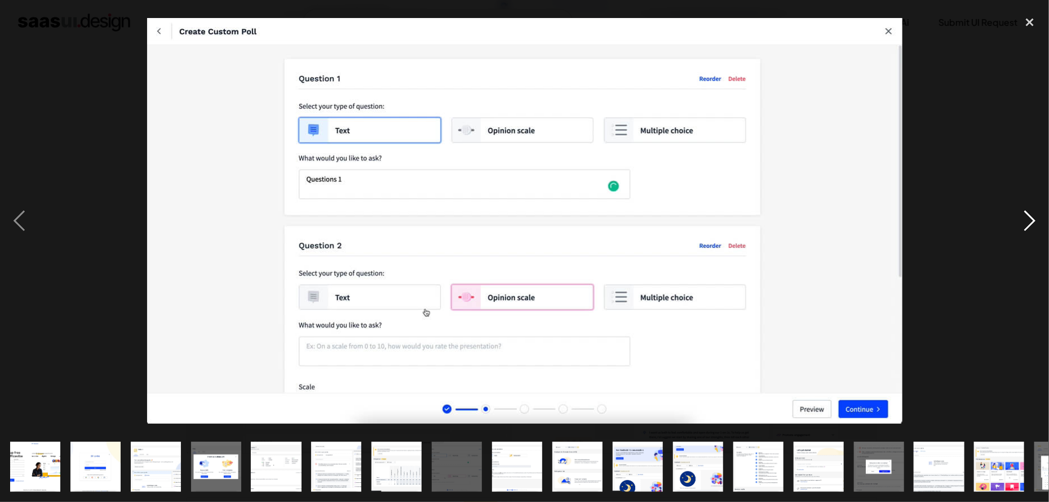
click at [1027, 223] on div "next image" at bounding box center [1030, 221] width 38 height 422
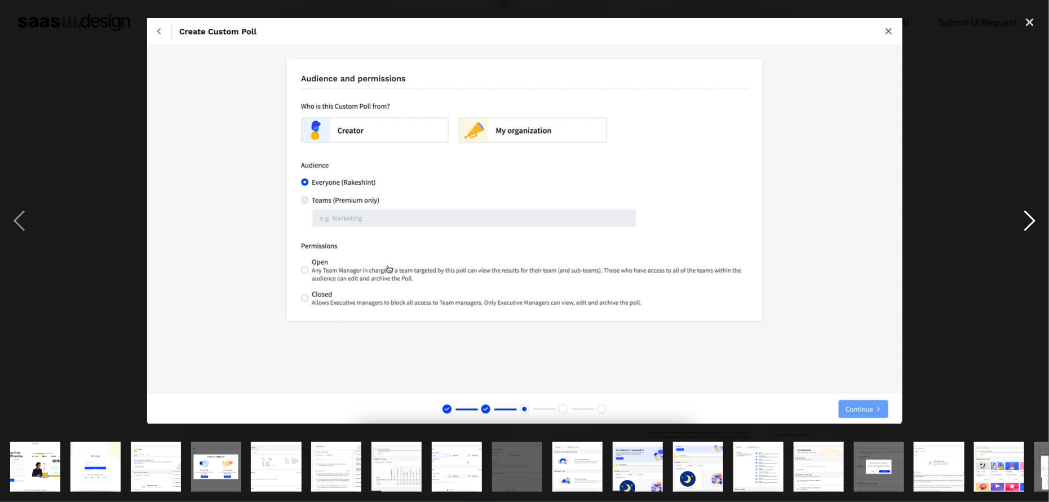
click at [1027, 223] on div "next image" at bounding box center [1030, 221] width 38 height 422
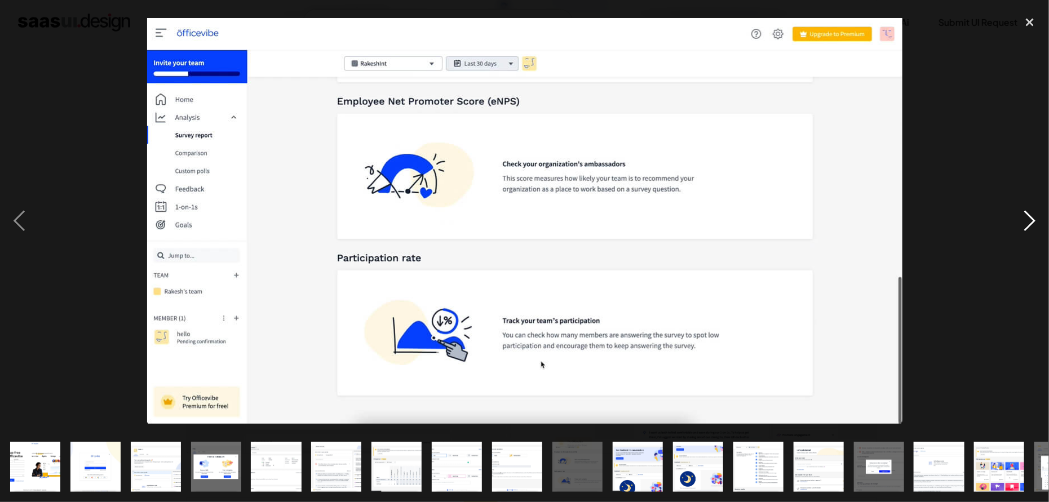
click at [1027, 223] on div "next image" at bounding box center [1030, 221] width 38 height 422
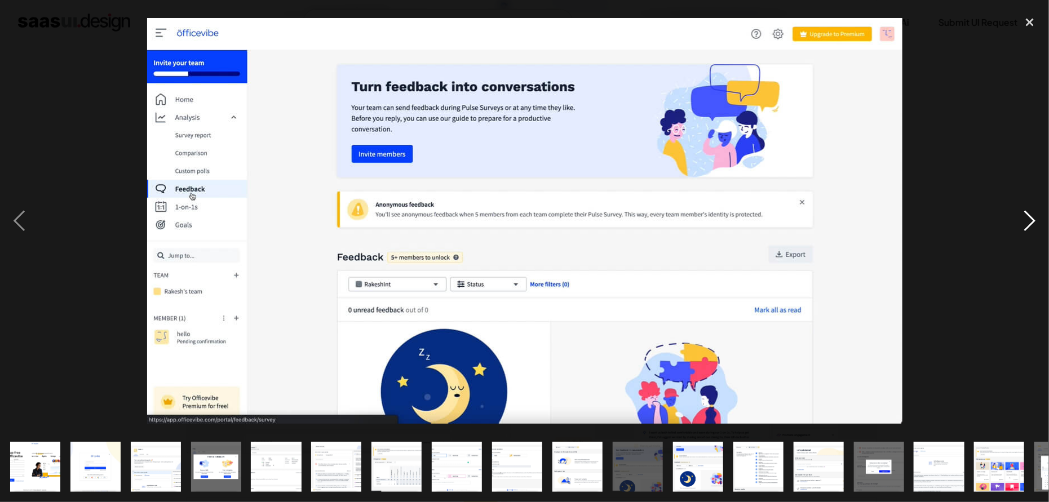
click at [1027, 223] on div "next image" at bounding box center [1030, 221] width 38 height 422
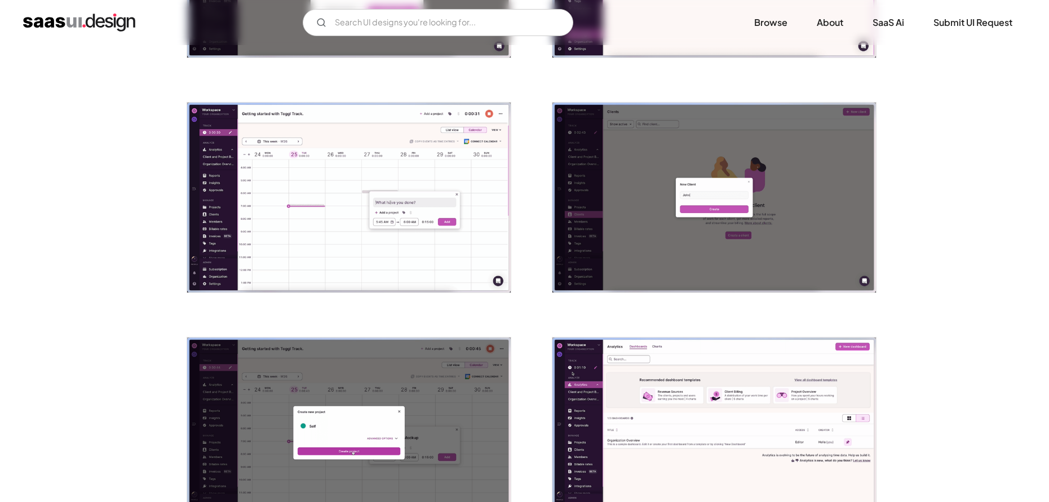
scroll to position [1691, 0]
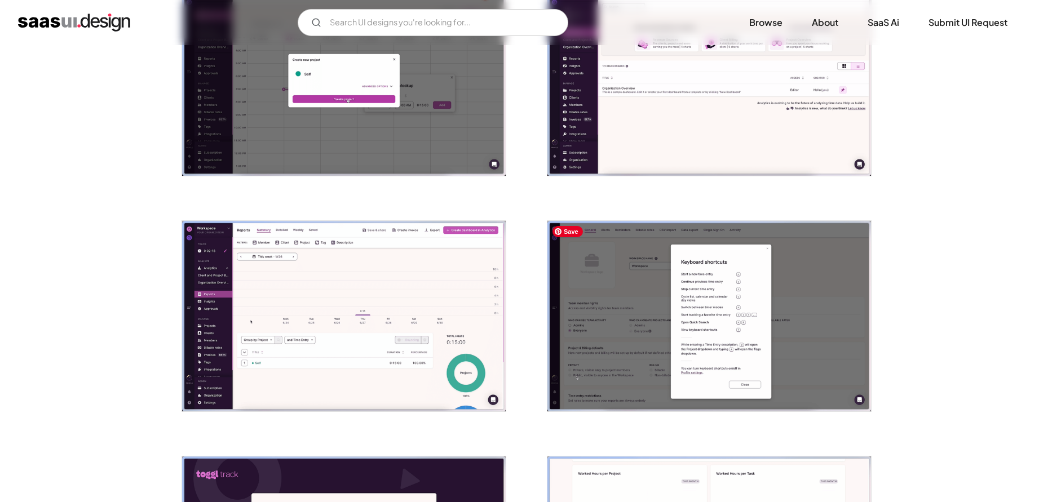
click at [618, 326] on img "open lightbox" at bounding box center [709, 316] width 324 height 190
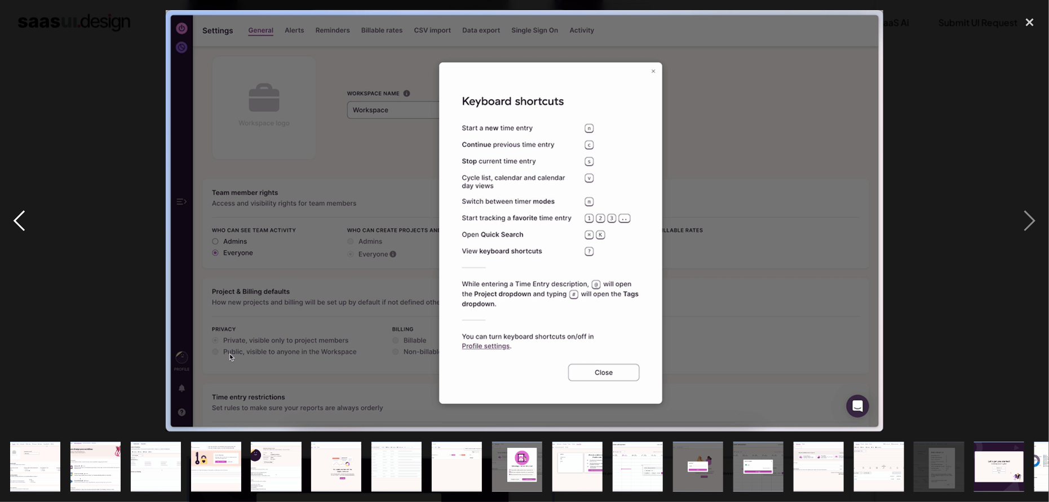
click at [27, 221] on div "previous image" at bounding box center [19, 221] width 38 height 422
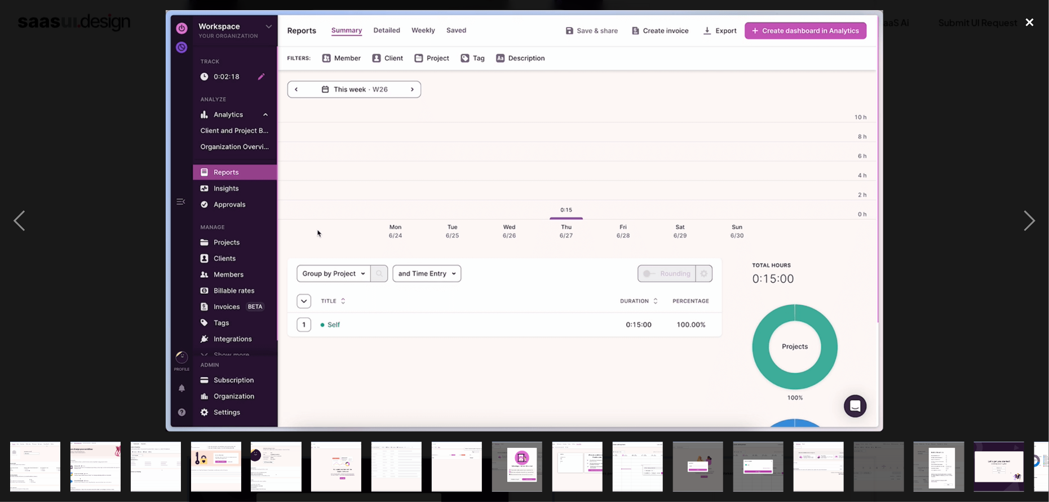
click at [1034, 21] on div "close lightbox" at bounding box center [1030, 22] width 38 height 25
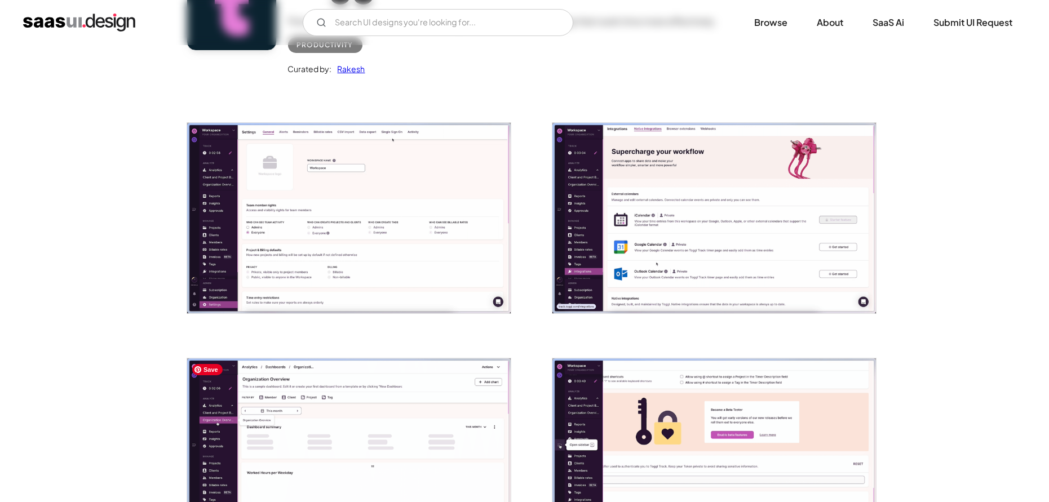
scroll to position [0, 0]
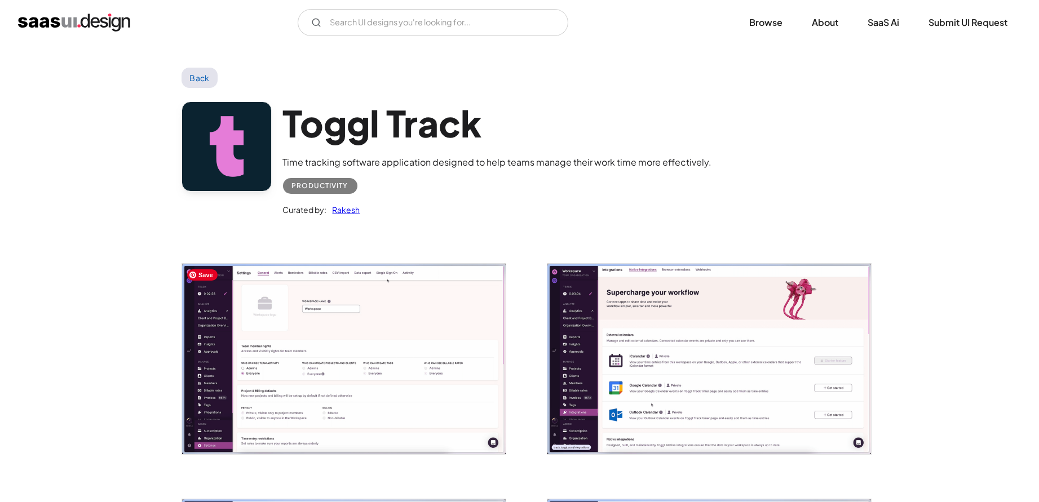
click at [340, 330] on img "open lightbox" at bounding box center [344, 359] width 324 height 190
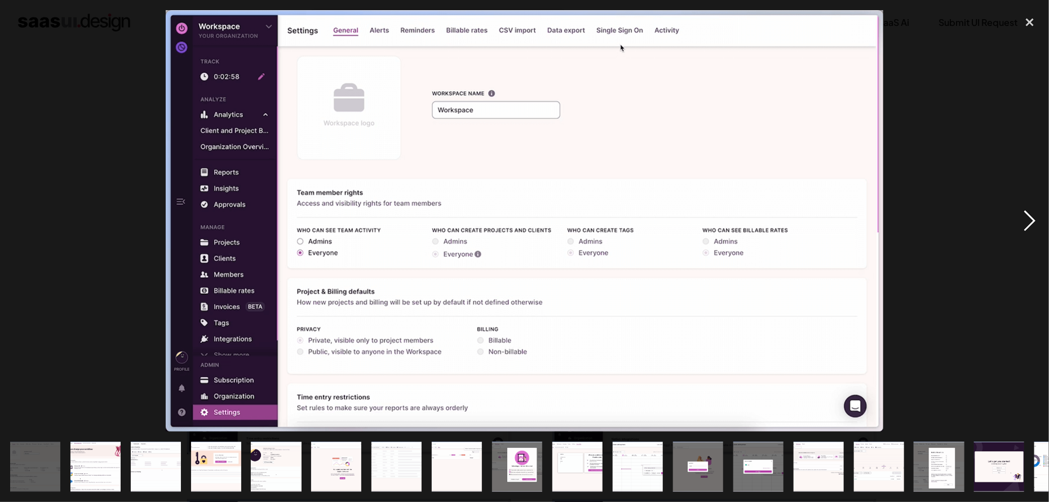
click at [1030, 215] on div "next image" at bounding box center [1030, 221] width 38 height 422
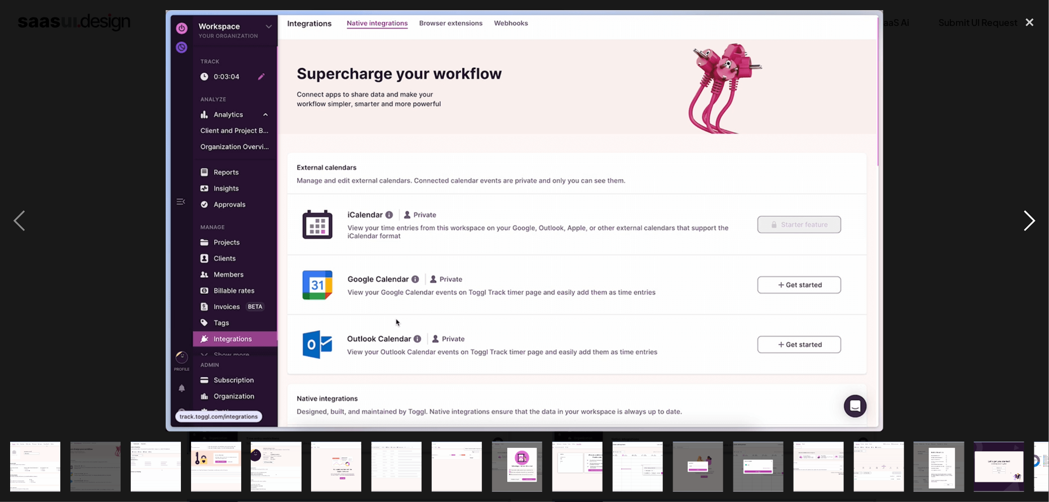
click at [1030, 215] on div "next image" at bounding box center [1030, 221] width 38 height 422
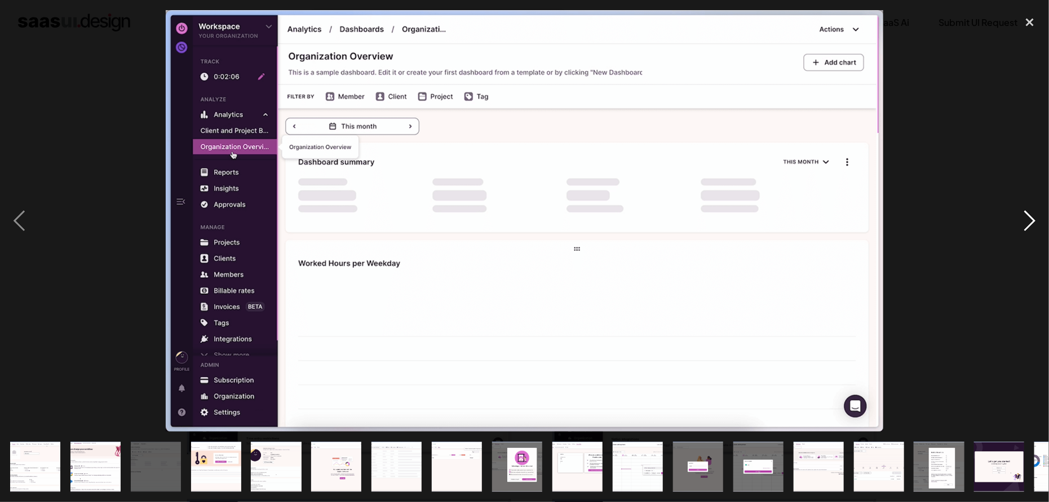
click at [1030, 215] on div "next image" at bounding box center [1030, 221] width 38 height 422
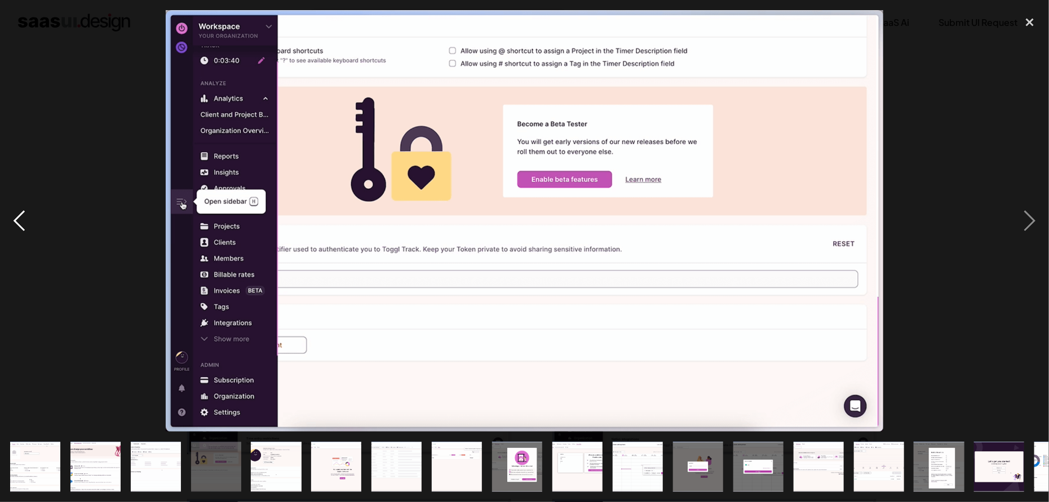
click at [26, 223] on div "previous image" at bounding box center [19, 221] width 38 height 422
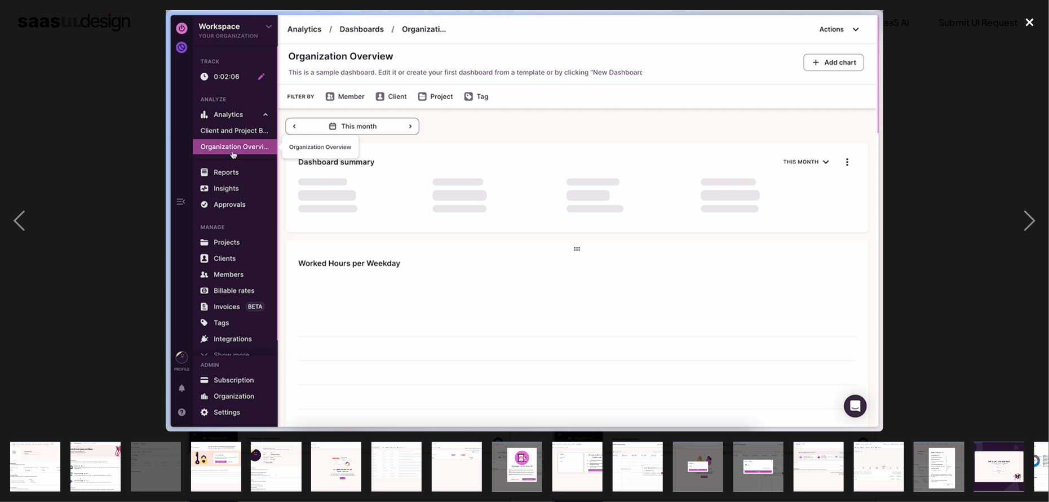
click at [1026, 22] on div "close lightbox" at bounding box center [1030, 22] width 38 height 25
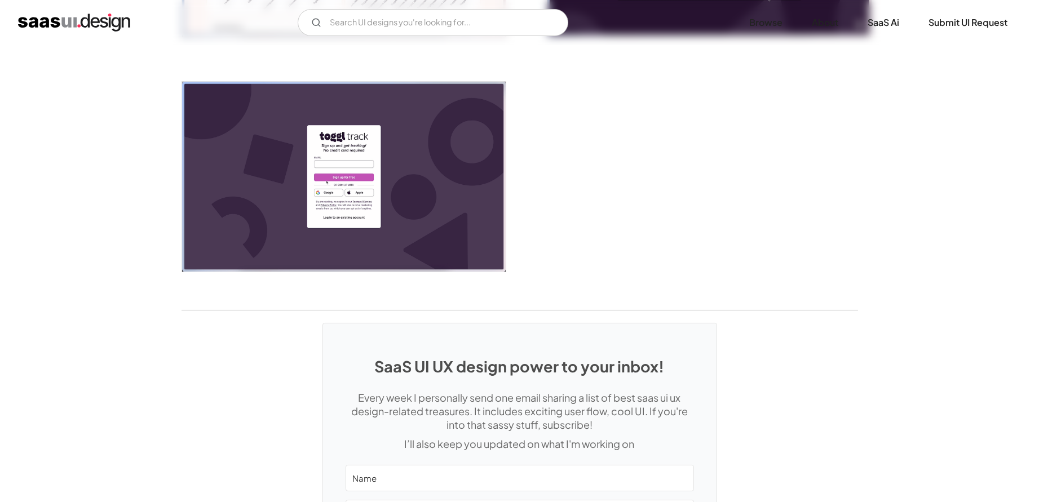
scroll to position [2713, 0]
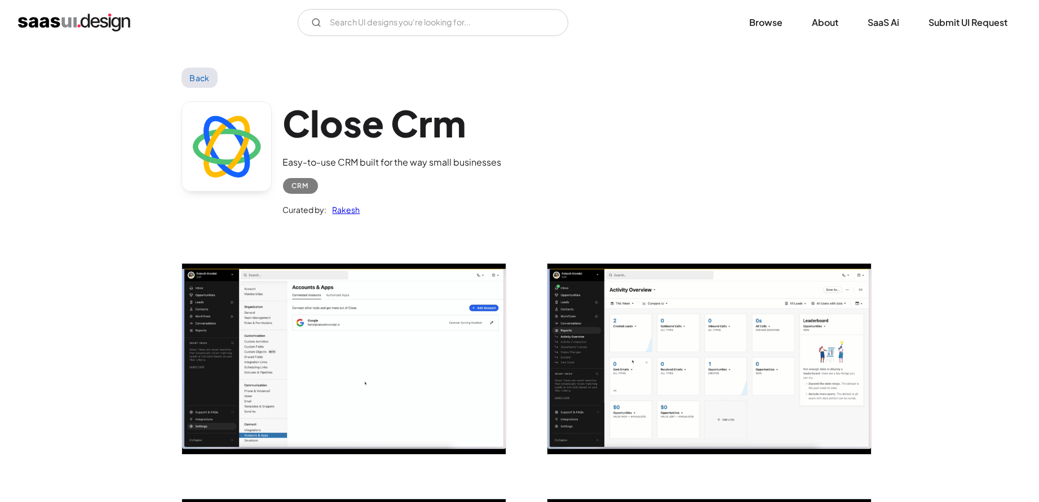
click at [80, 17] on img "home" at bounding box center [74, 23] width 112 height 18
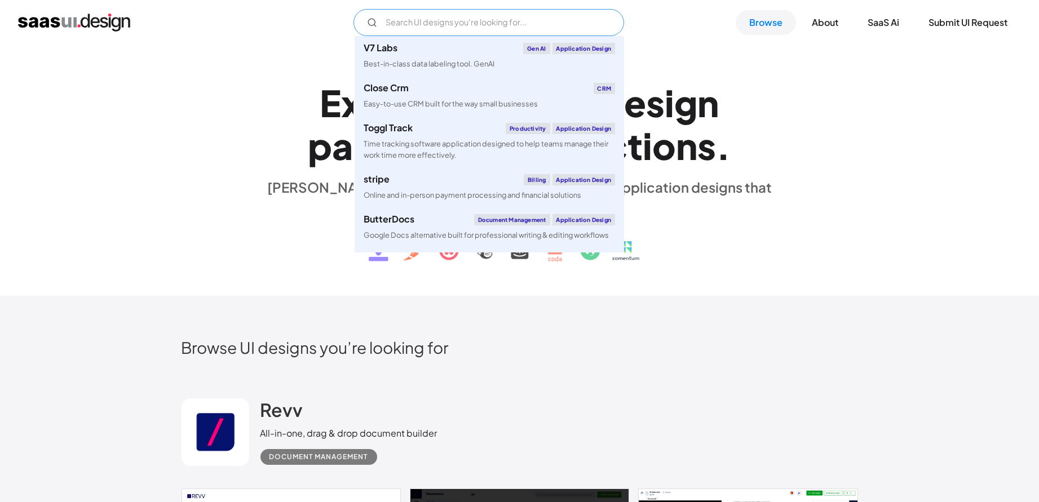
click at [476, 28] on input "Email Form" at bounding box center [488, 22] width 271 height 27
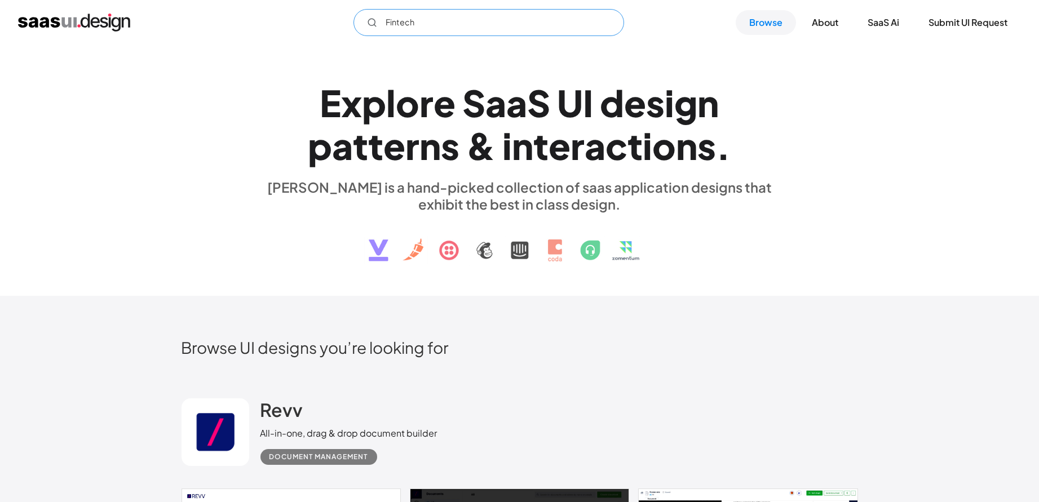
click at [369, 20] on icon "Email Form" at bounding box center [372, 22] width 10 height 10
click at [427, 21] on input "Fintech" at bounding box center [488, 22] width 271 height 27
type input "Fintech"
click at [762, 20] on link "Browse" at bounding box center [766, 22] width 60 height 25
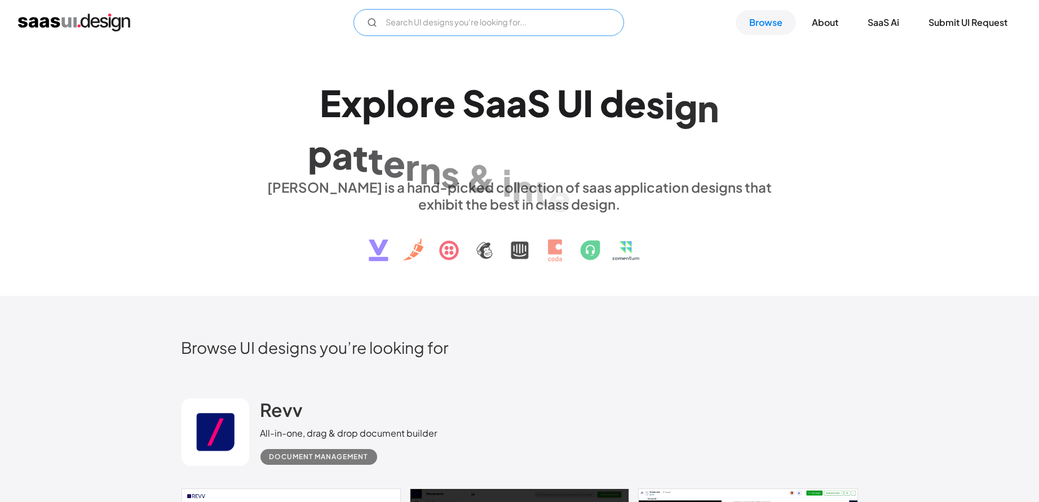
click at [415, 26] on input "Email Form" at bounding box center [488, 22] width 271 height 27
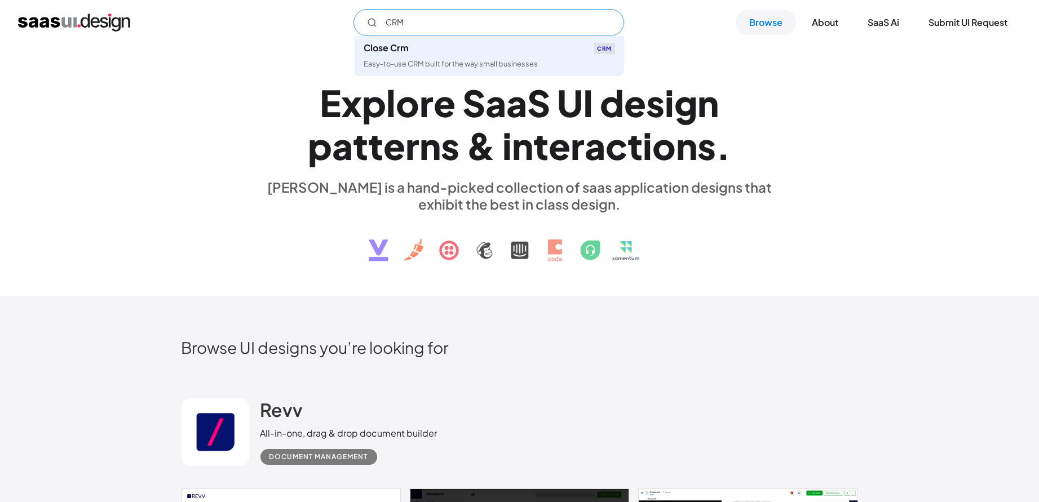
type input "CRM"
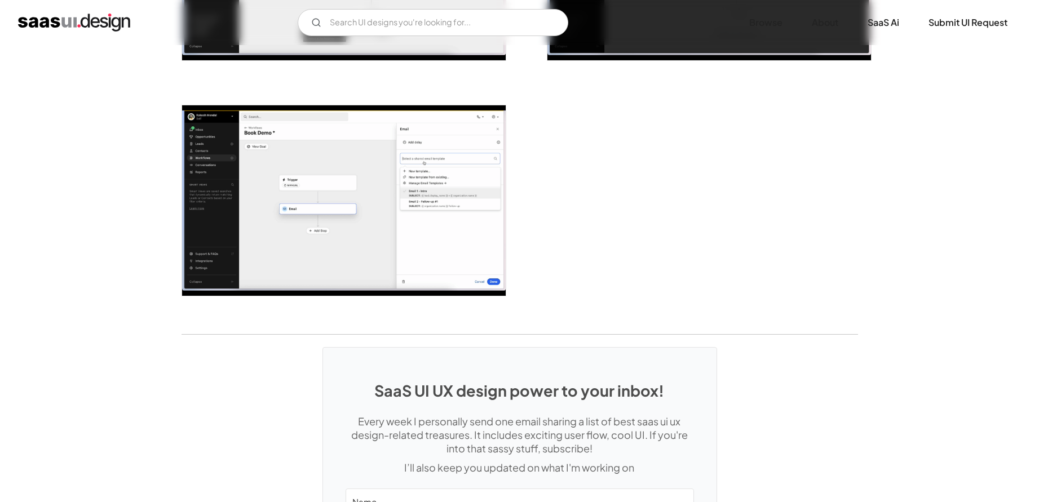
scroll to position [2949, 0]
